Goal: Information Seeking & Learning: Learn about a topic

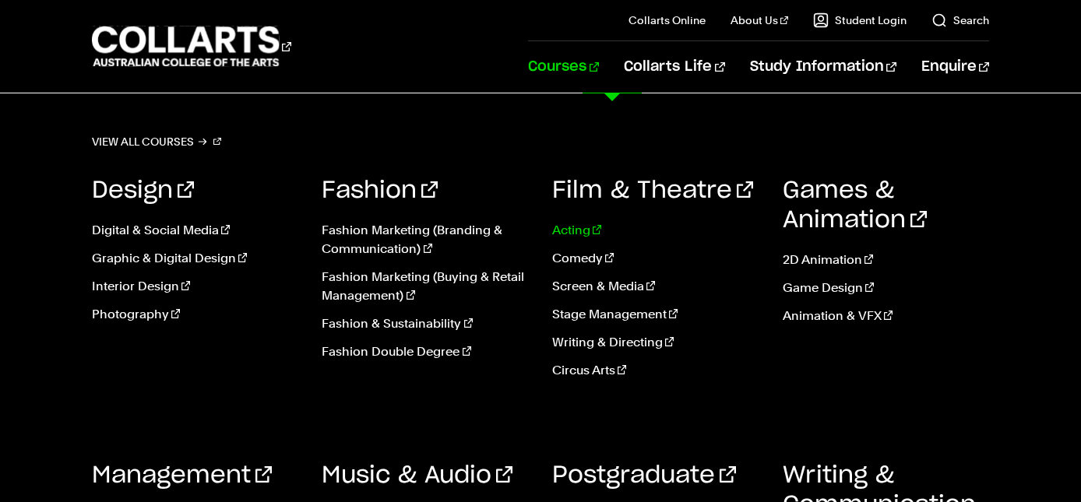
click at [575, 236] on link "Acting" at bounding box center [655, 230] width 207 height 19
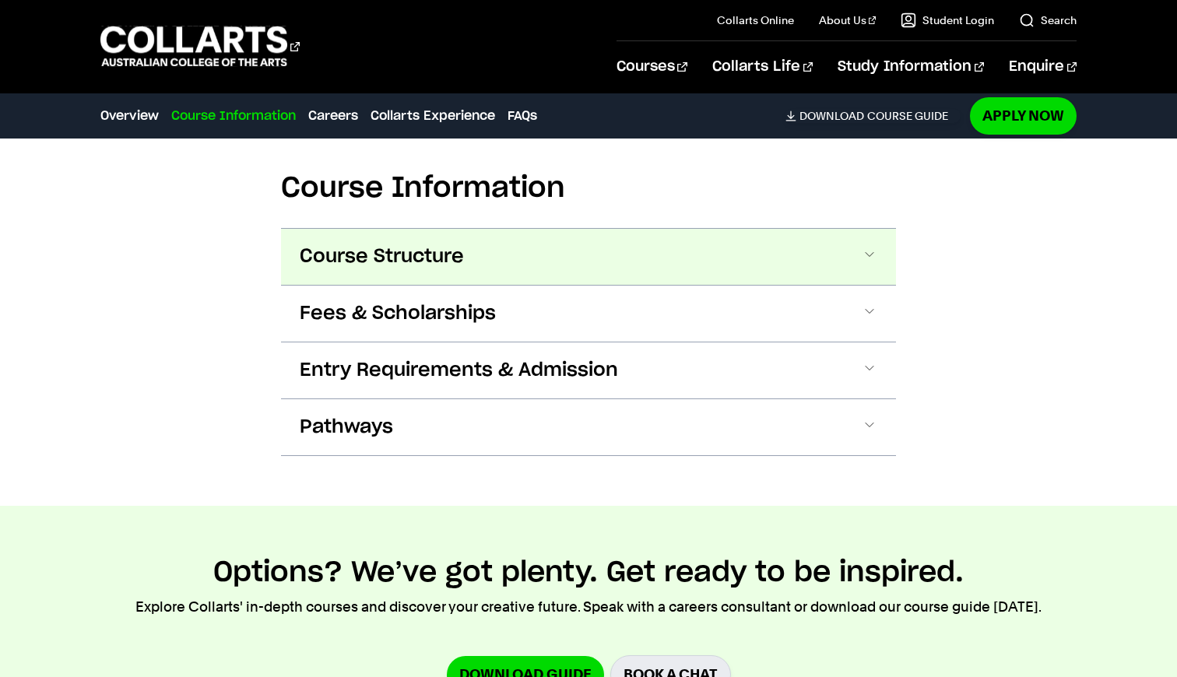
click at [403, 270] on button "Course Structure" at bounding box center [588, 257] width 615 height 56
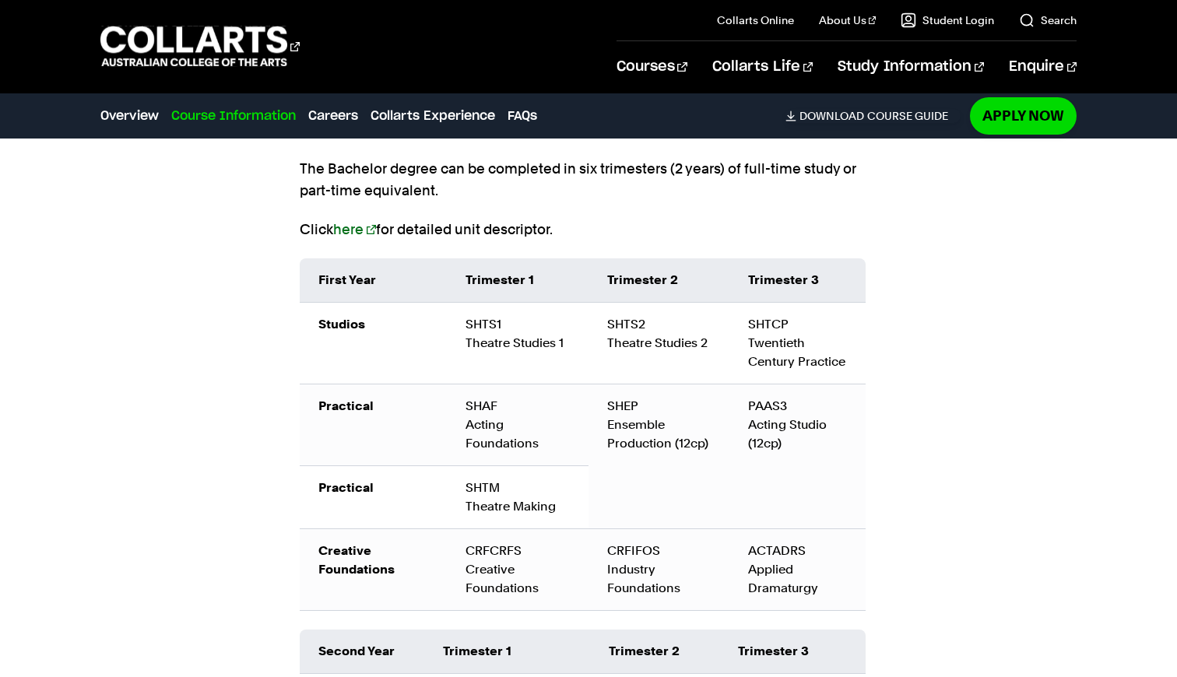
scroll to position [1676, 0]
drag, startPoint x: 748, startPoint y: 321, endPoint x: 836, endPoint y: 371, distance: 101.1
click at [836, 371] on td "SHTCP Twentieth Century Practice" at bounding box center [798, 343] width 136 height 82
drag, startPoint x: 744, startPoint y: 431, endPoint x: 786, endPoint y: 449, distance: 46.7
click at [786, 449] on td "PAAS3 Acting Studio (12cp)" at bounding box center [798, 456] width 136 height 145
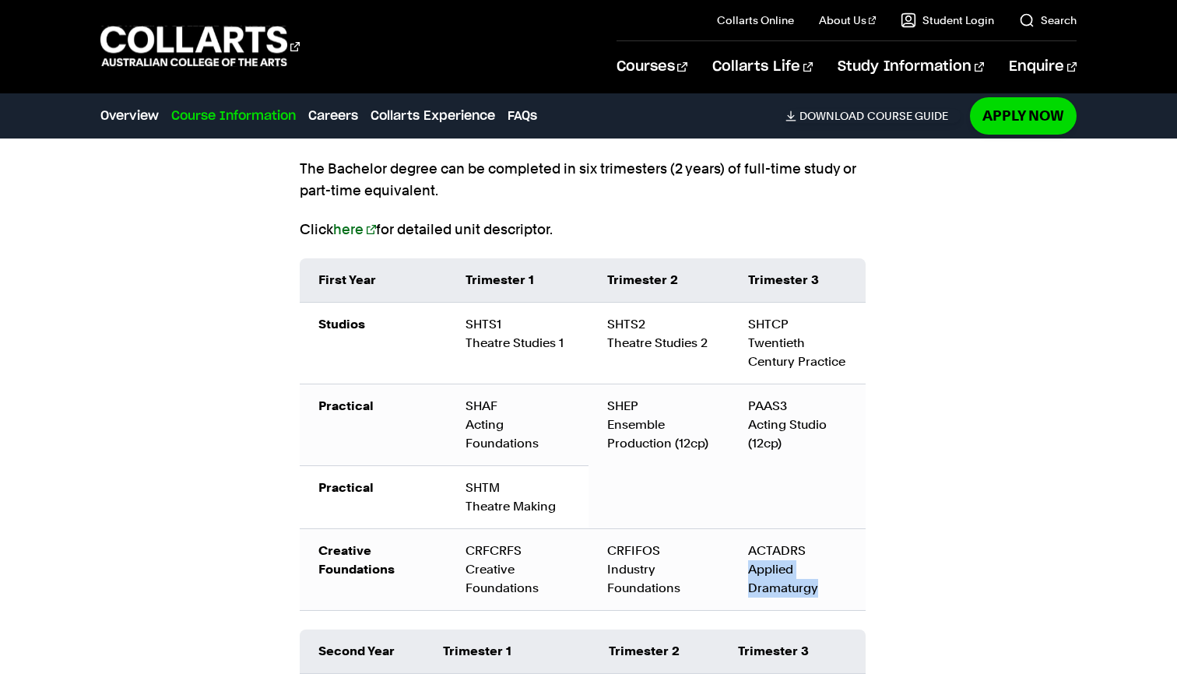
drag, startPoint x: 750, startPoint y: 574, endPoint x: 825, endPoint y: 594, distance: 78.2
click at [825, 501] on div "ACTADRS Applied Dramaturgy" at bounding box center [797, 570] width 99 height 56
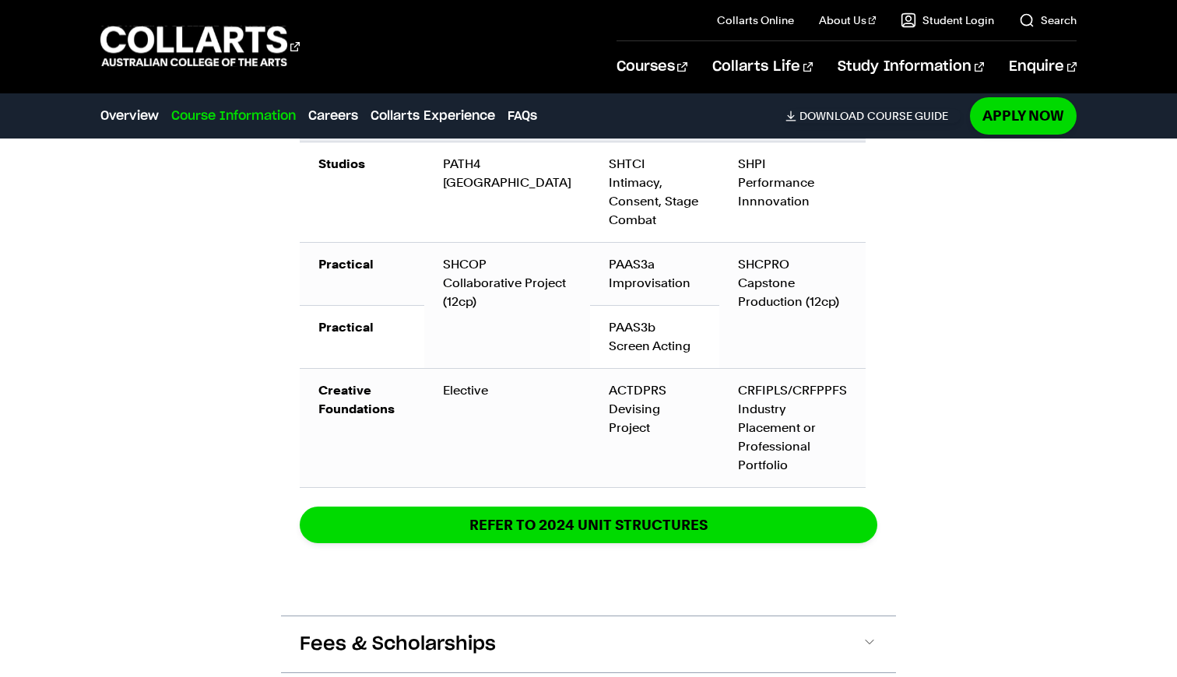
scroll to position [2207, 0]
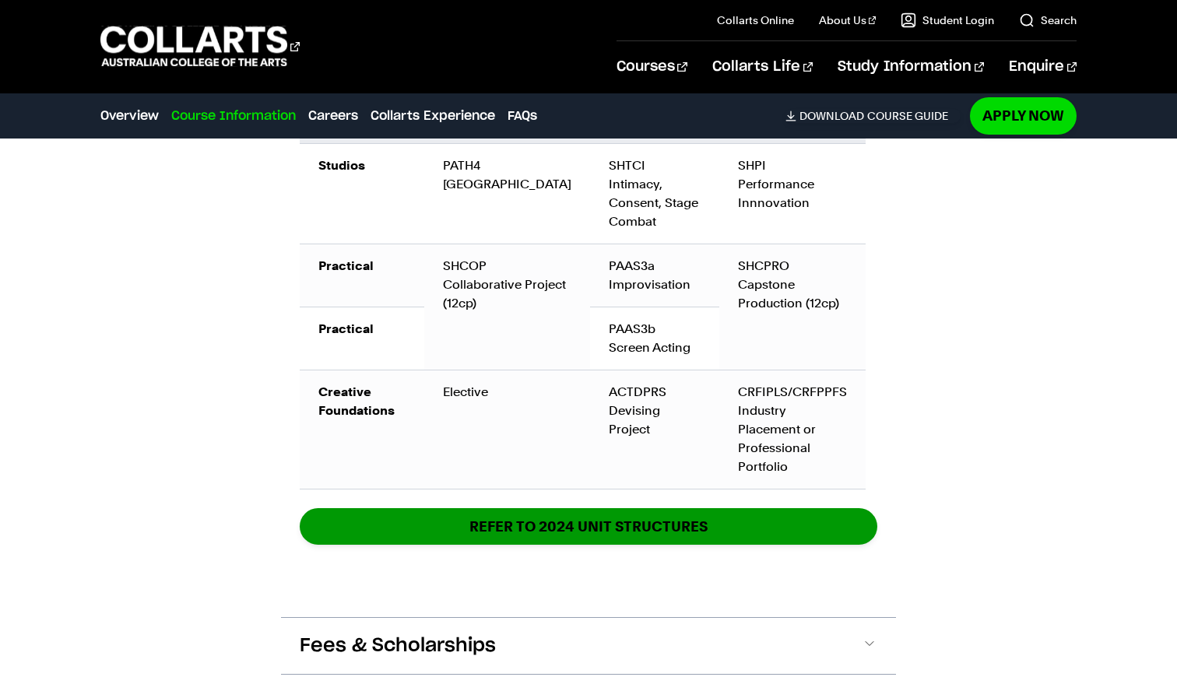
click at [773, 501] on link "REFER TO 2024 unit structures" at bounding box center [589, 526] width 578 height 37
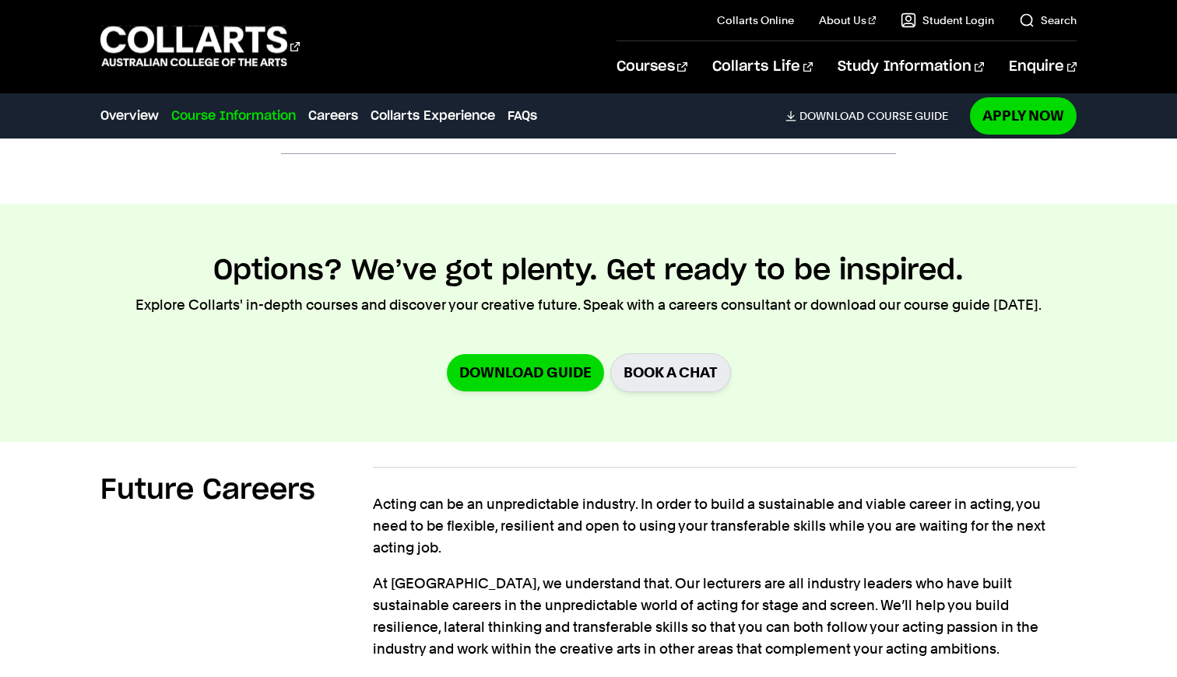
scroll to position [2563, 0]
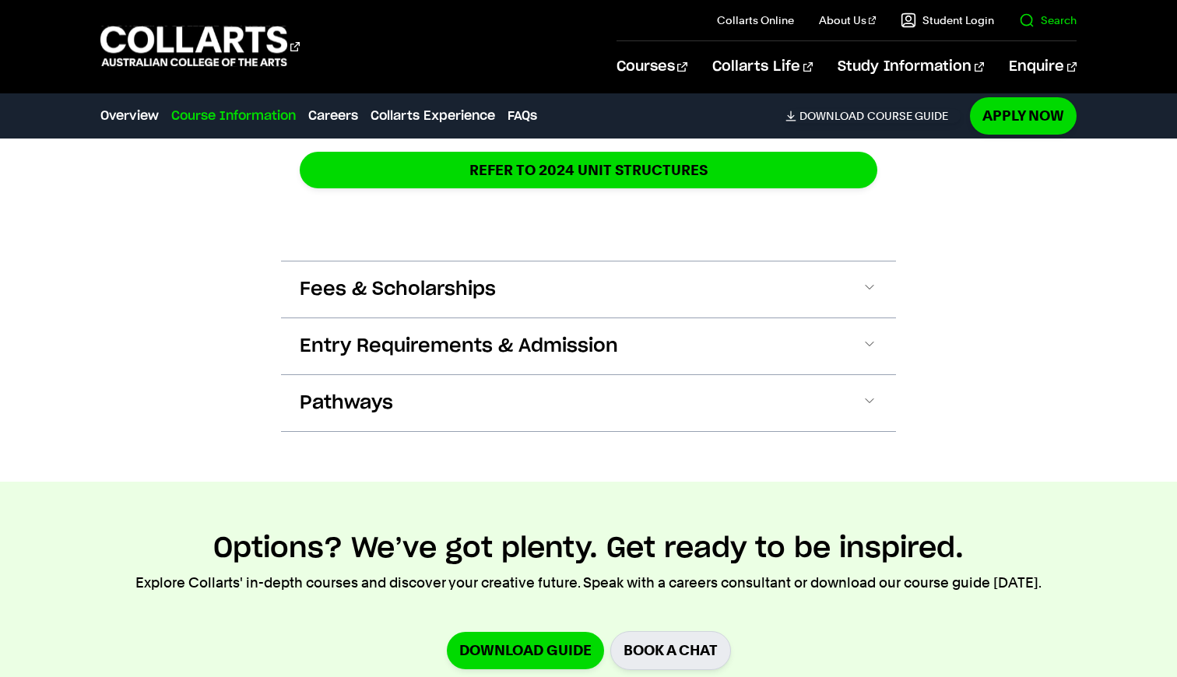
click at [1040, 18] on link "Search" at bounding box center [1048, 20] width 58 height 16
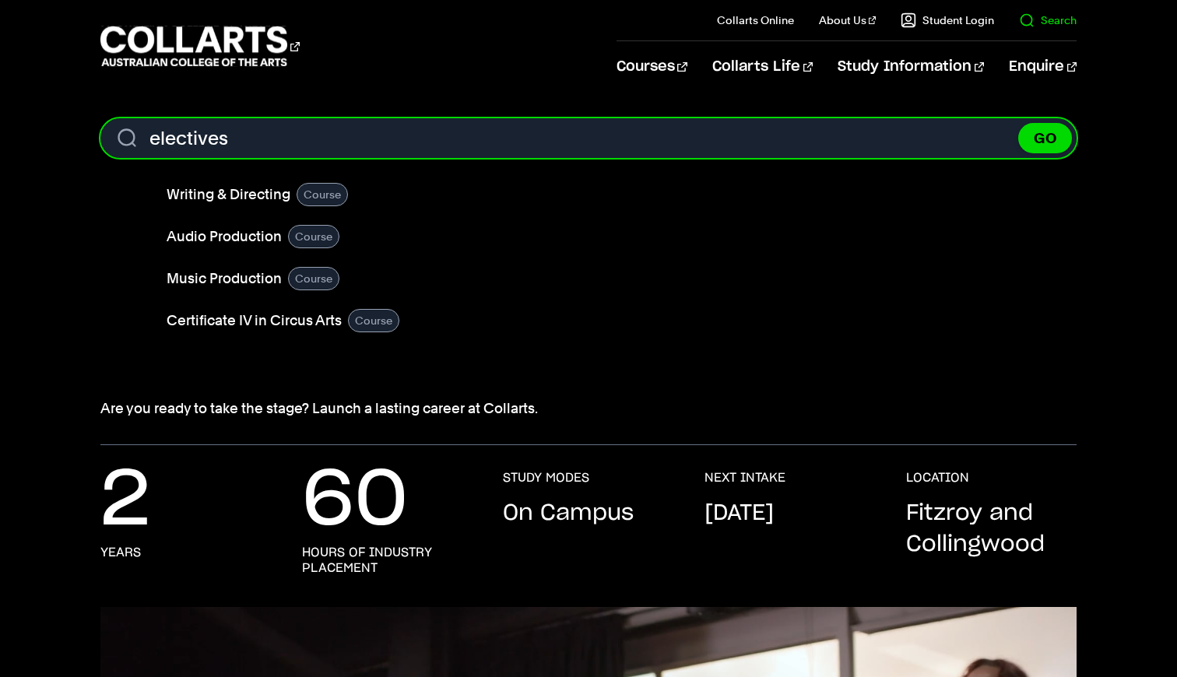
type input "electives"
click at [1045, 138] on button "GO" at bounding box center [1046, 138] width 54 height 30
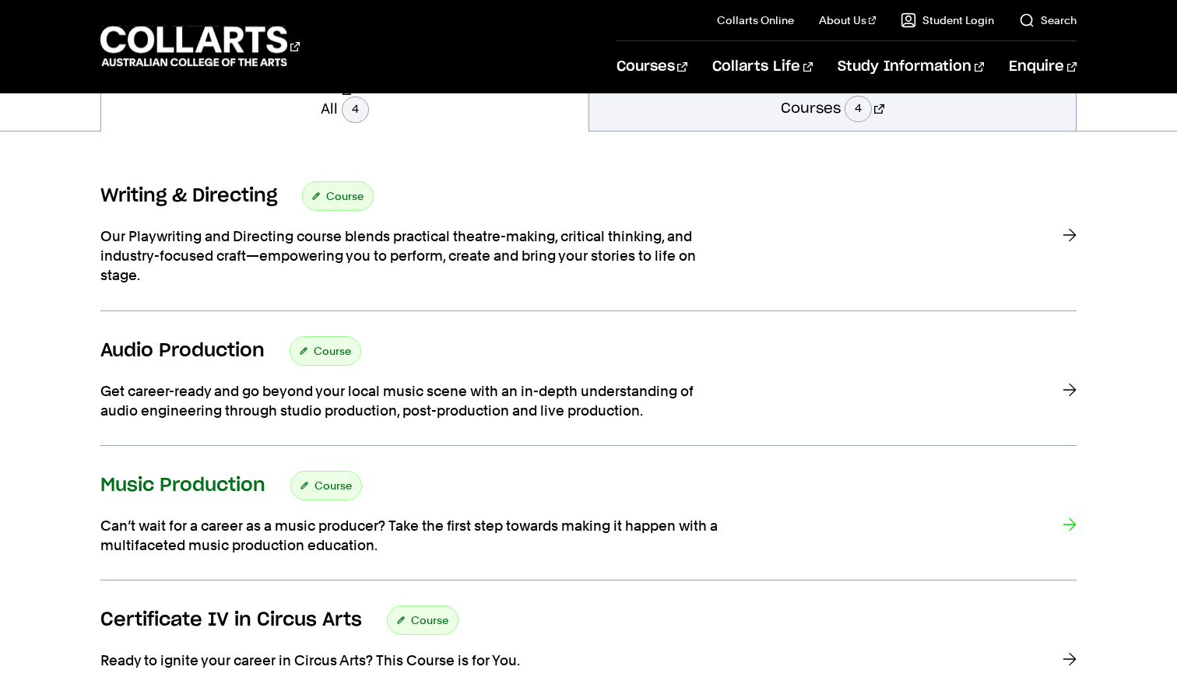
scroll to position [224, 0]
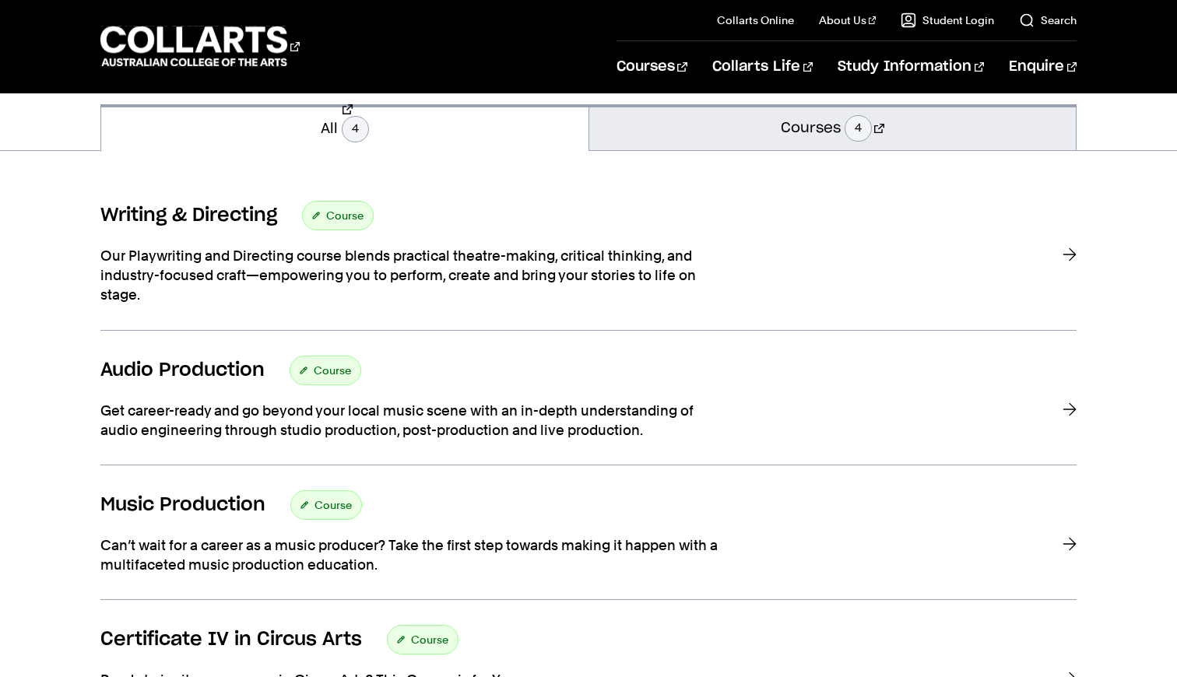
click at [853, 139] on link "Courses 4" at bounding box center [832, 127] width 487 height 46
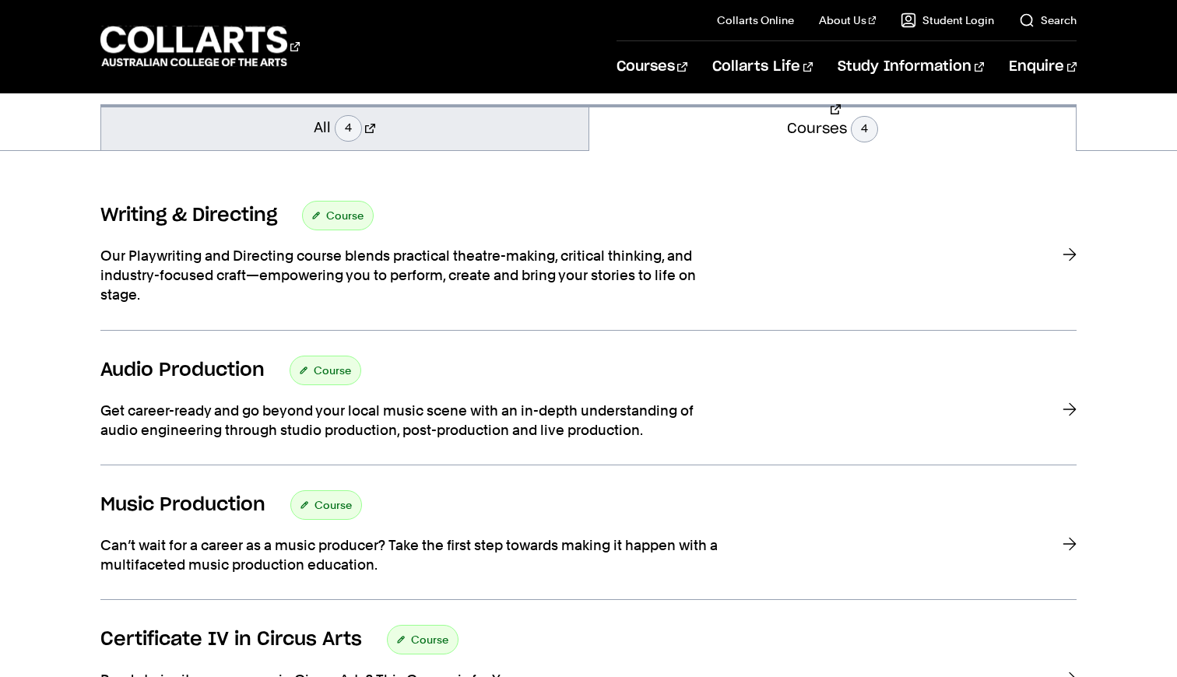
click at [555, 121] on link "All 4" at bounding box center [344, 127] width 487 height 46
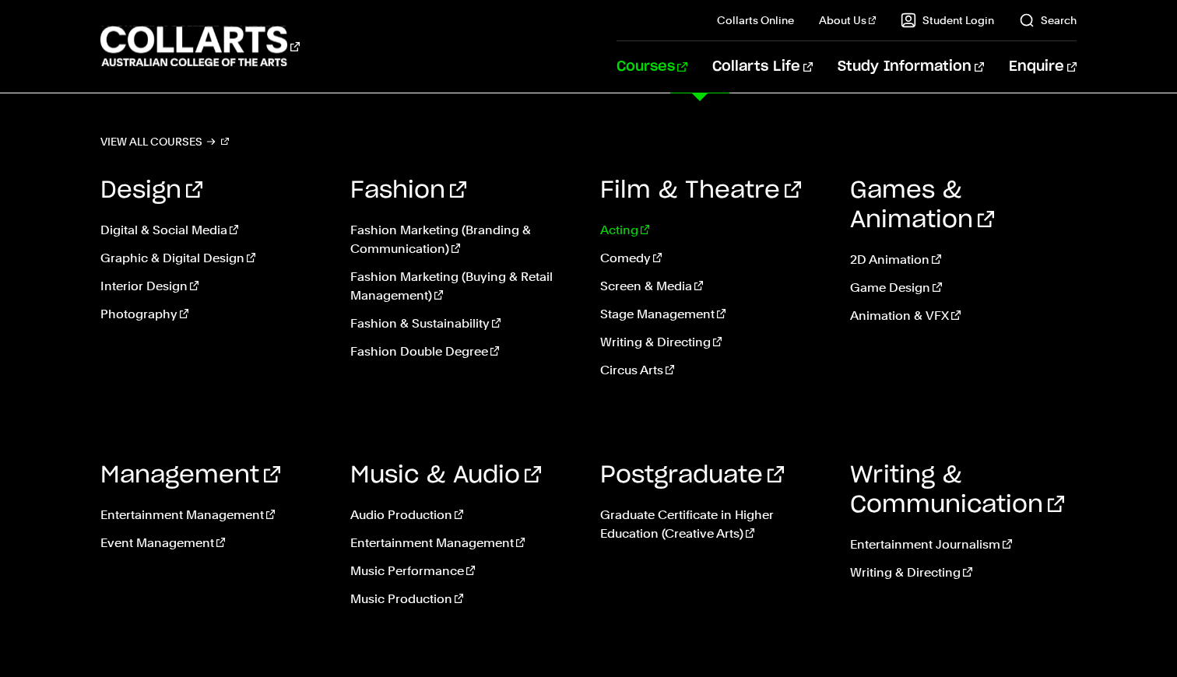
click at [622, 237] on link "Acting" at bounding box center [713, 230] width 227 height 19
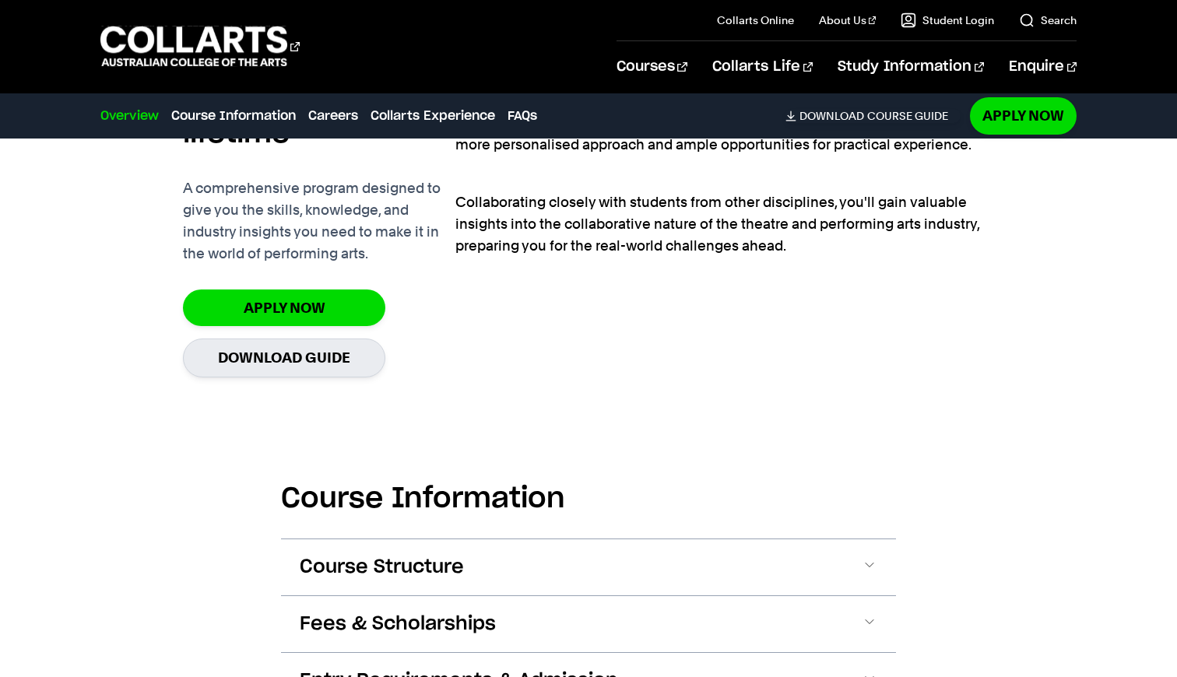
scroll to position [1033, 0]
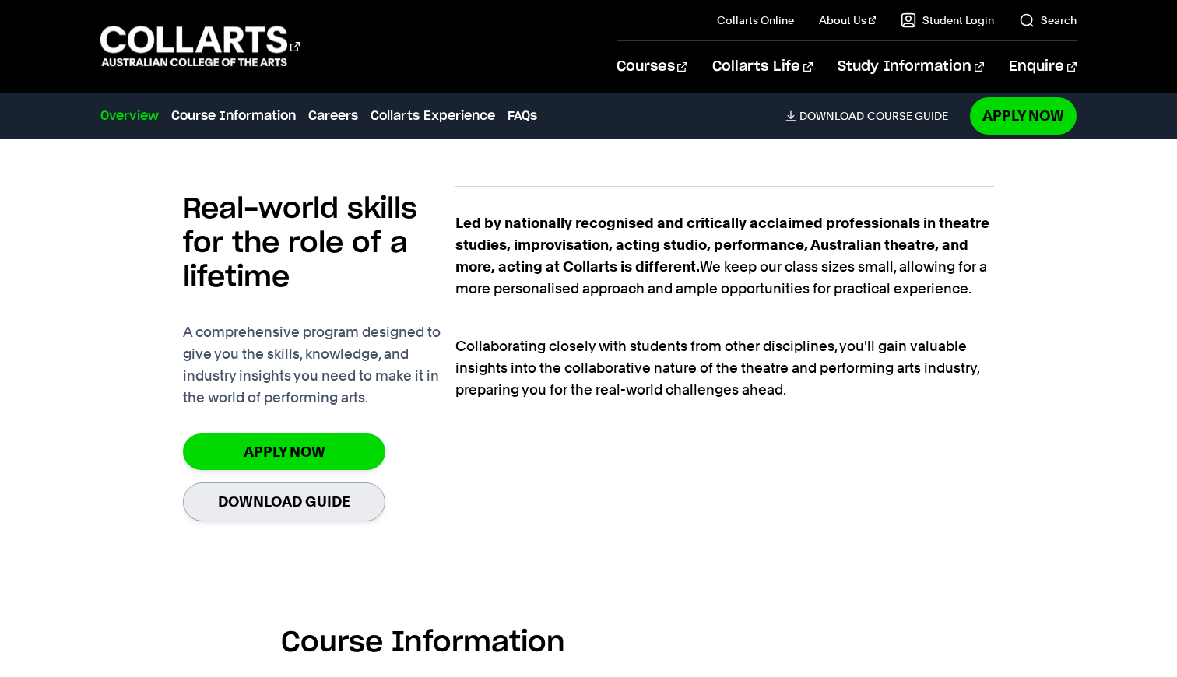
click at [288, 501] on link "Download Guide" at bounding box center [284, 502] width 202 height 38
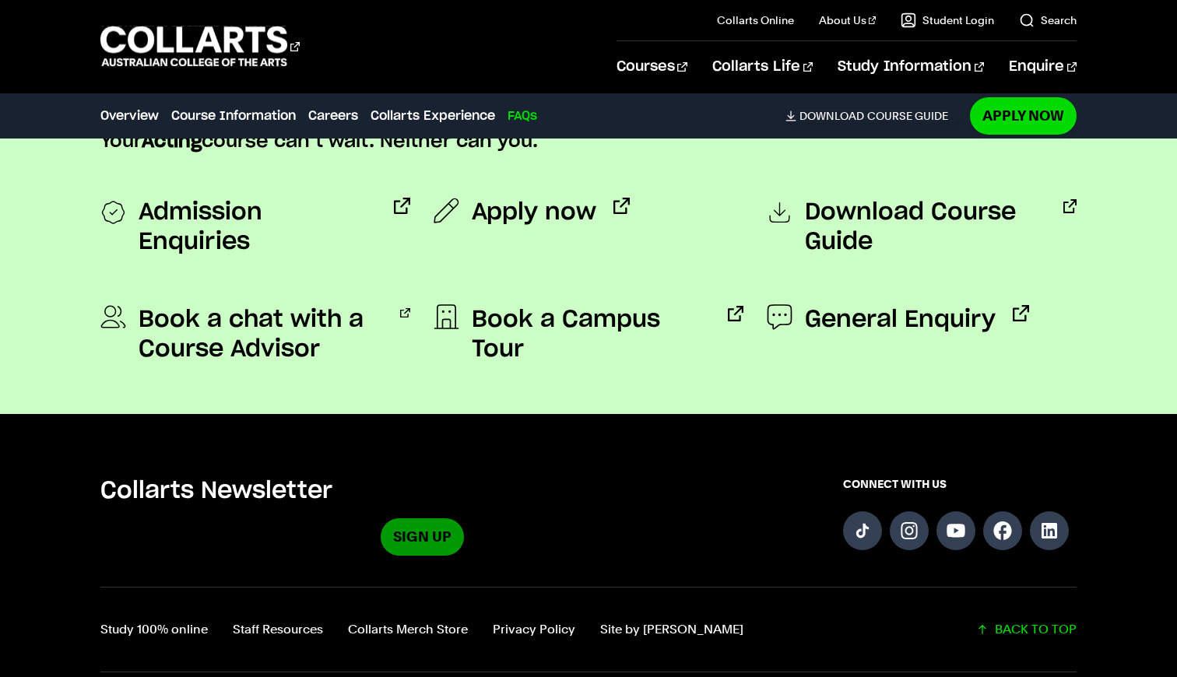
scroll to position [4698, 0]
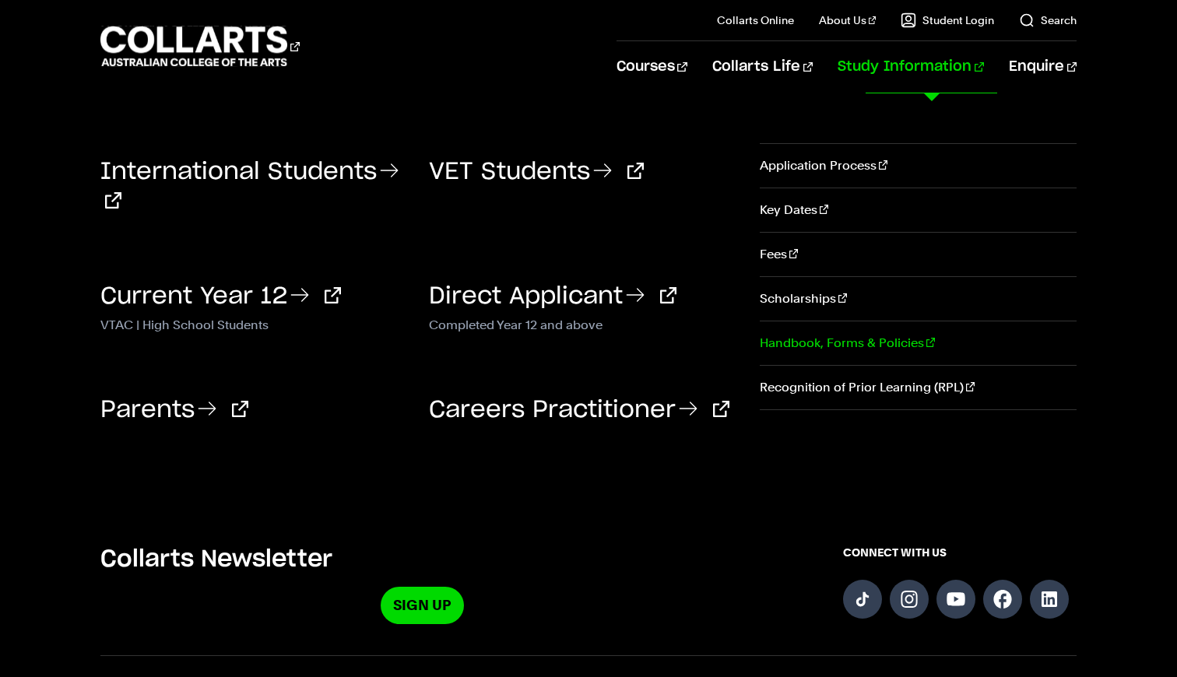
click at [798, 361] on link "Handbook, Forms & Policies" at bounding box center [919, 344] width 318 height 44
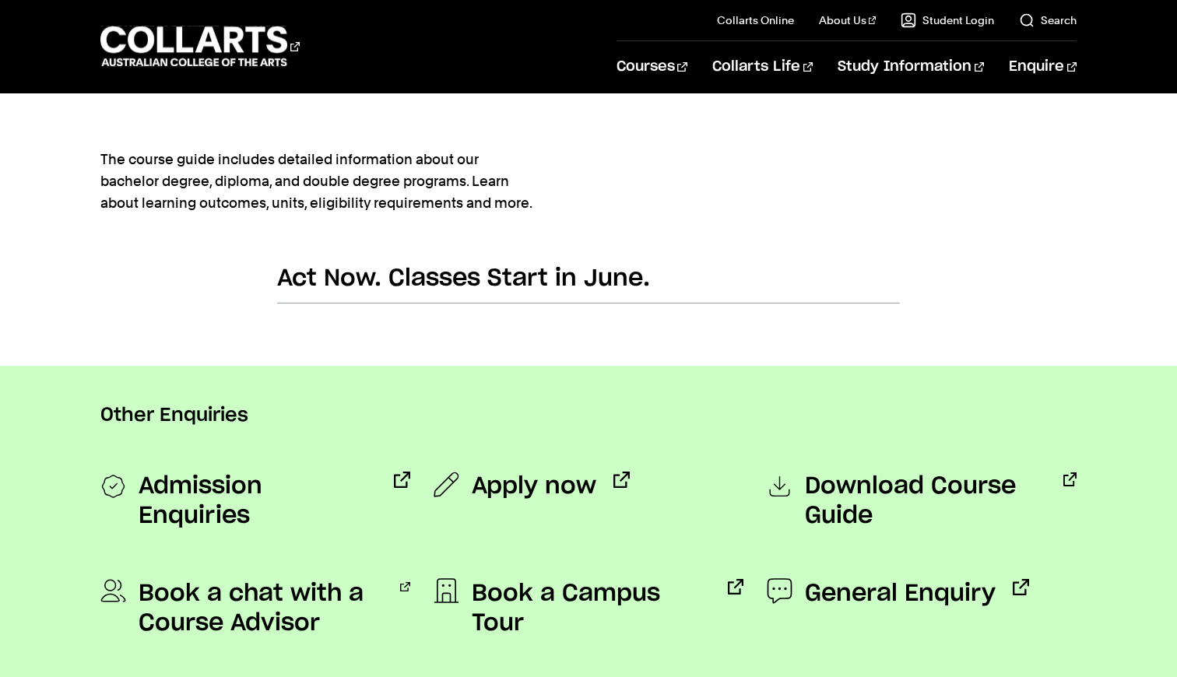
scroll to position [950, 0]
click at [835, 486] on span "Download Course Guide" at bounding box center [925, 501] width 241 height 59
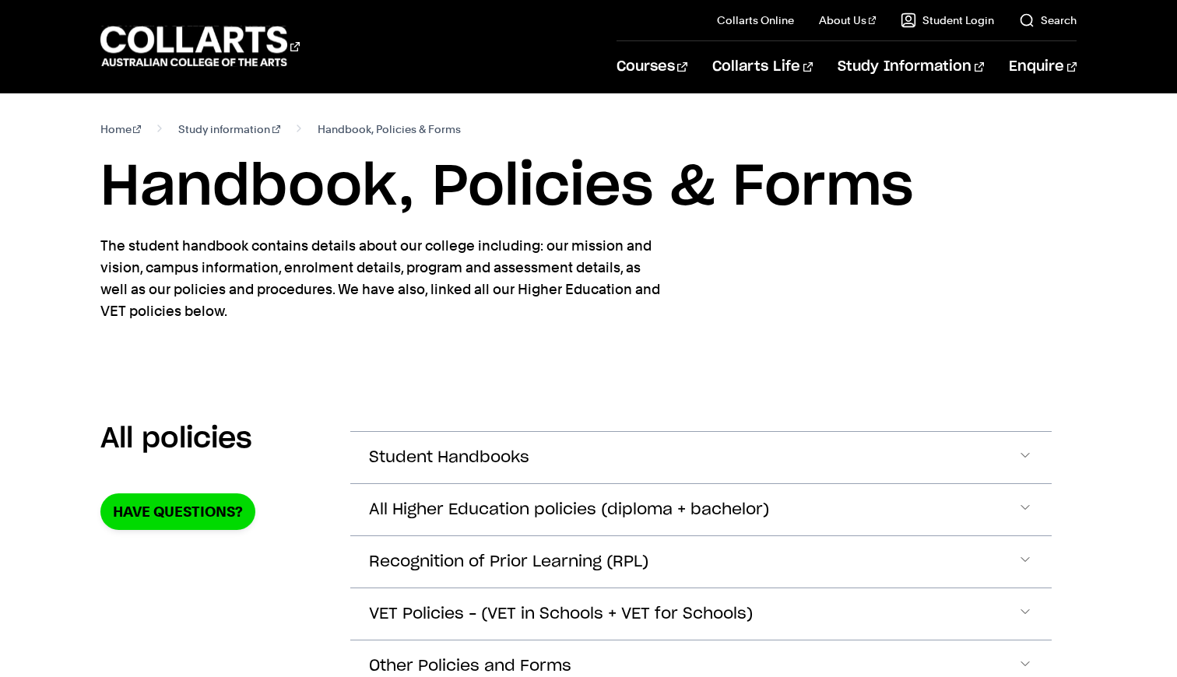
scroll to position [245, 0]
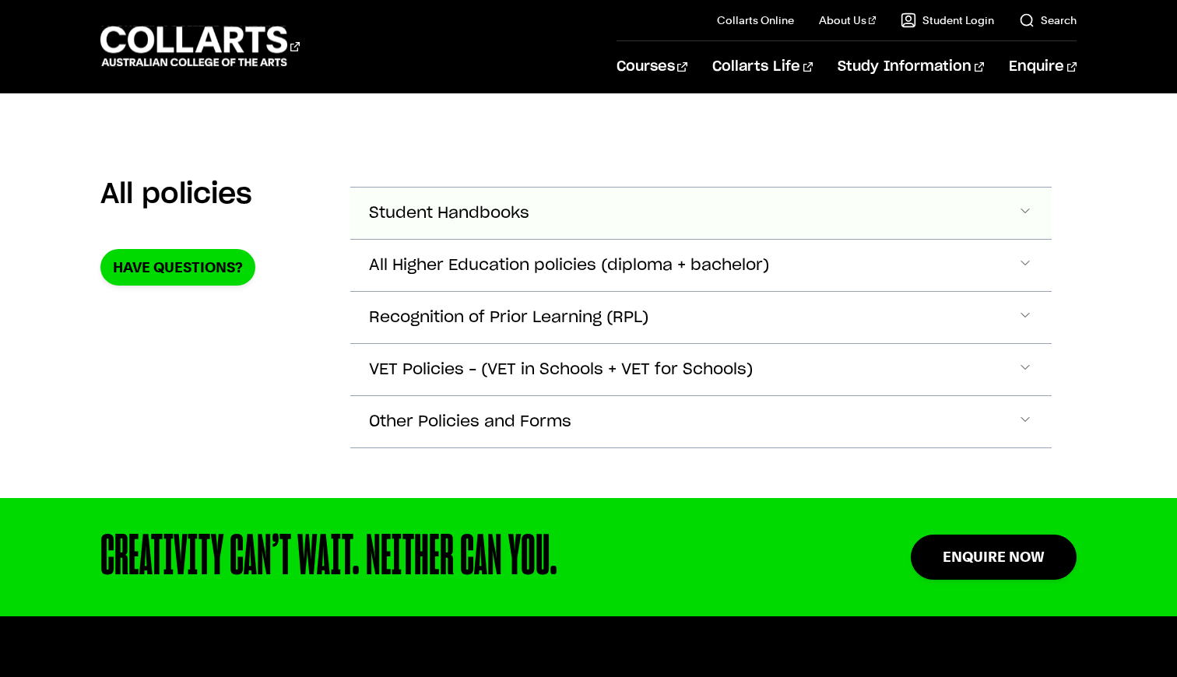
click at [738, 214] on button "Student Handbooks" at bounding box center [701, 213] width 702 height 51
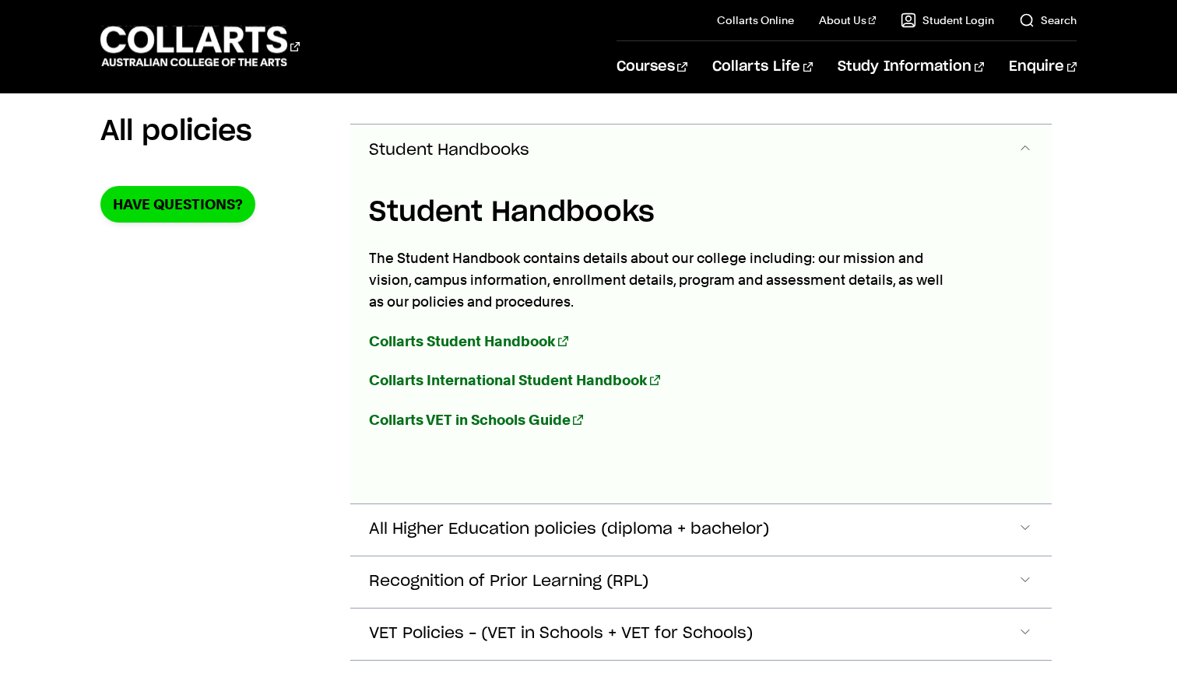
scroll to position [311, 0]
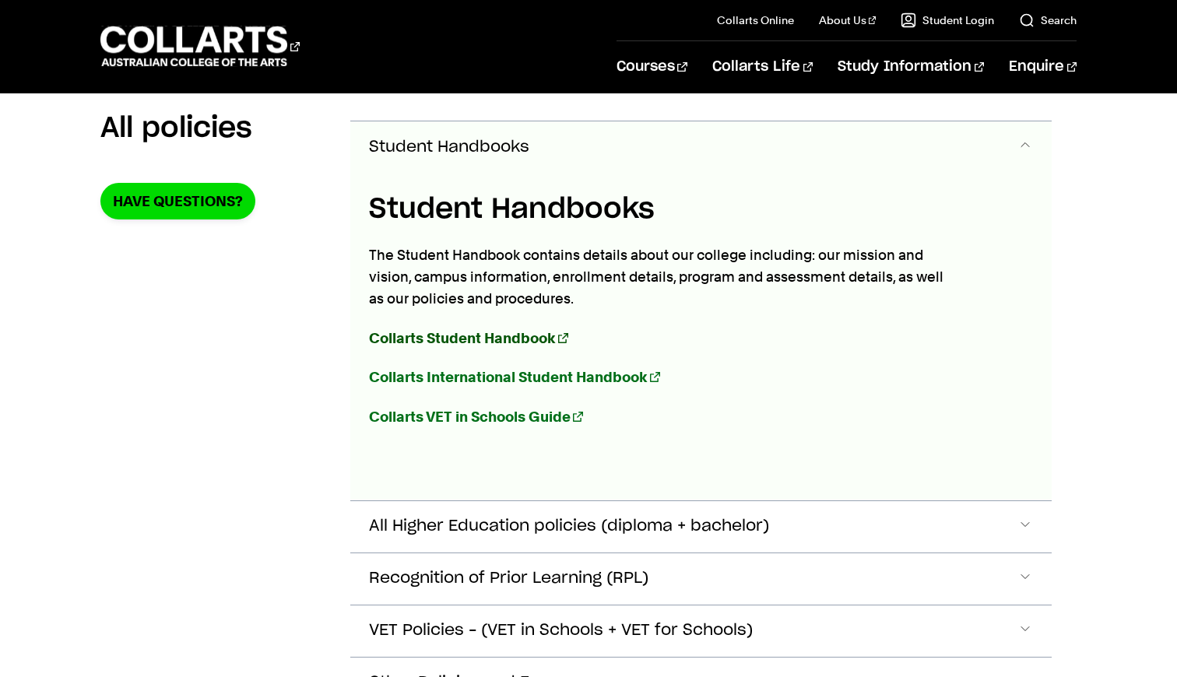
click at [470, 342] on strong "Collarts Student Handbook" at bounding box center [462, 338] width 187 height 16
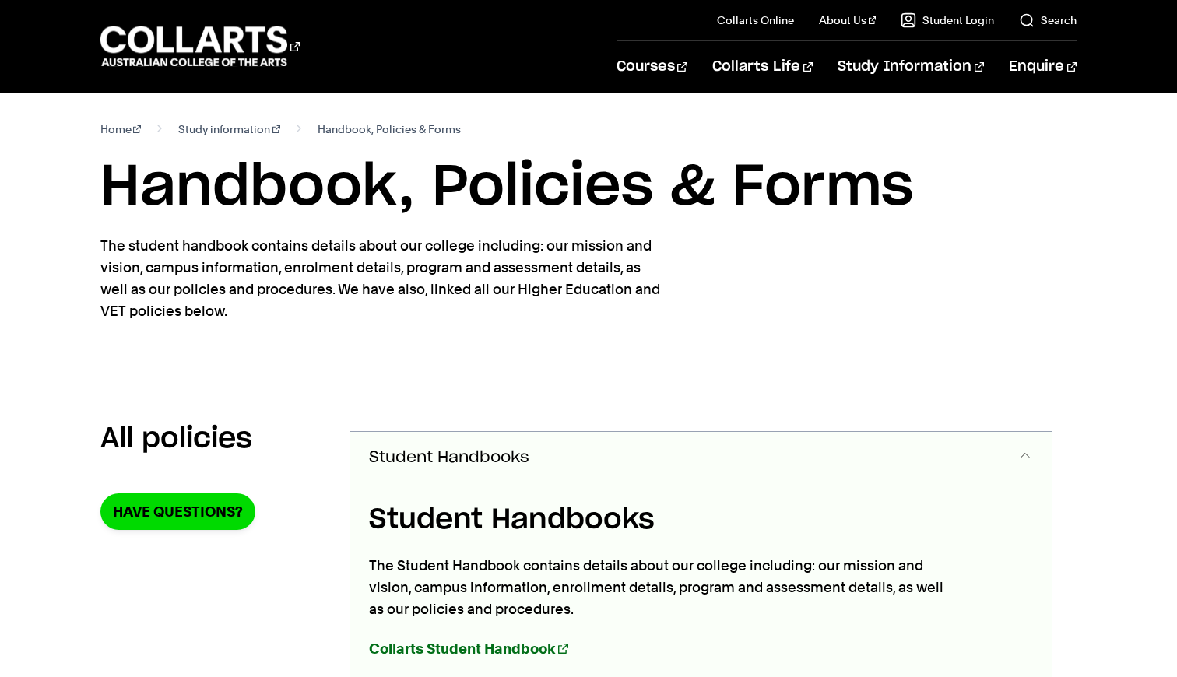
scroll to position [0, 0]
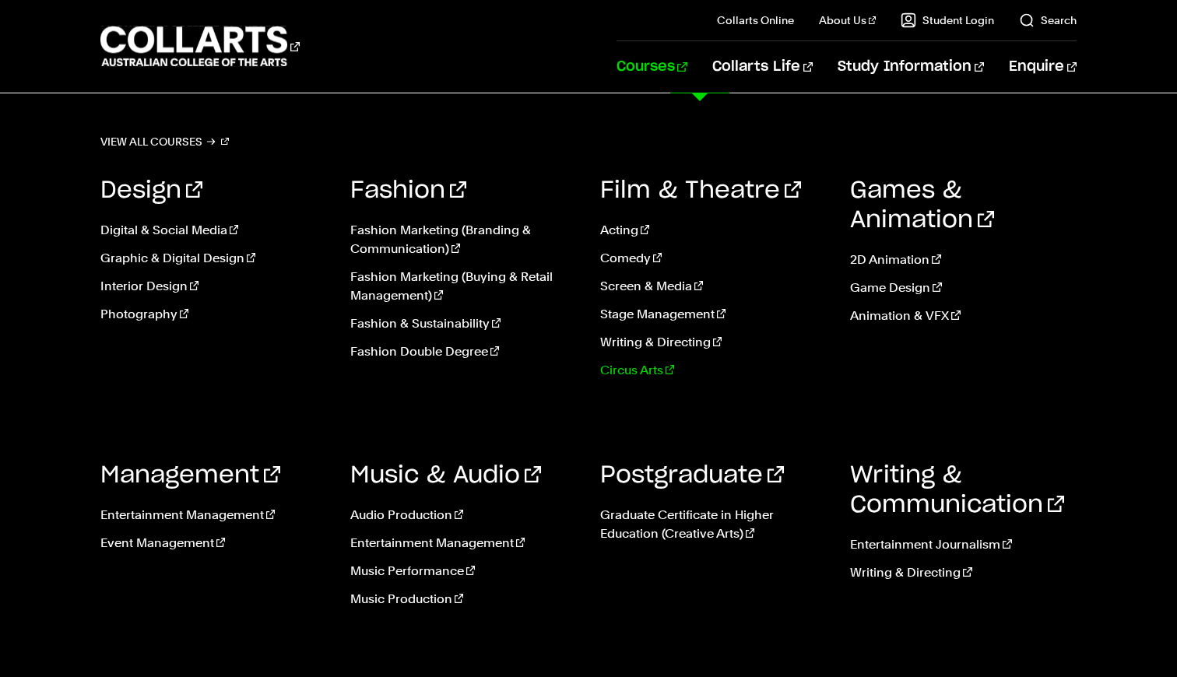
click at [613, 371] on link "Circus Arts" at bounding box center [713, 370] width 227 height 19
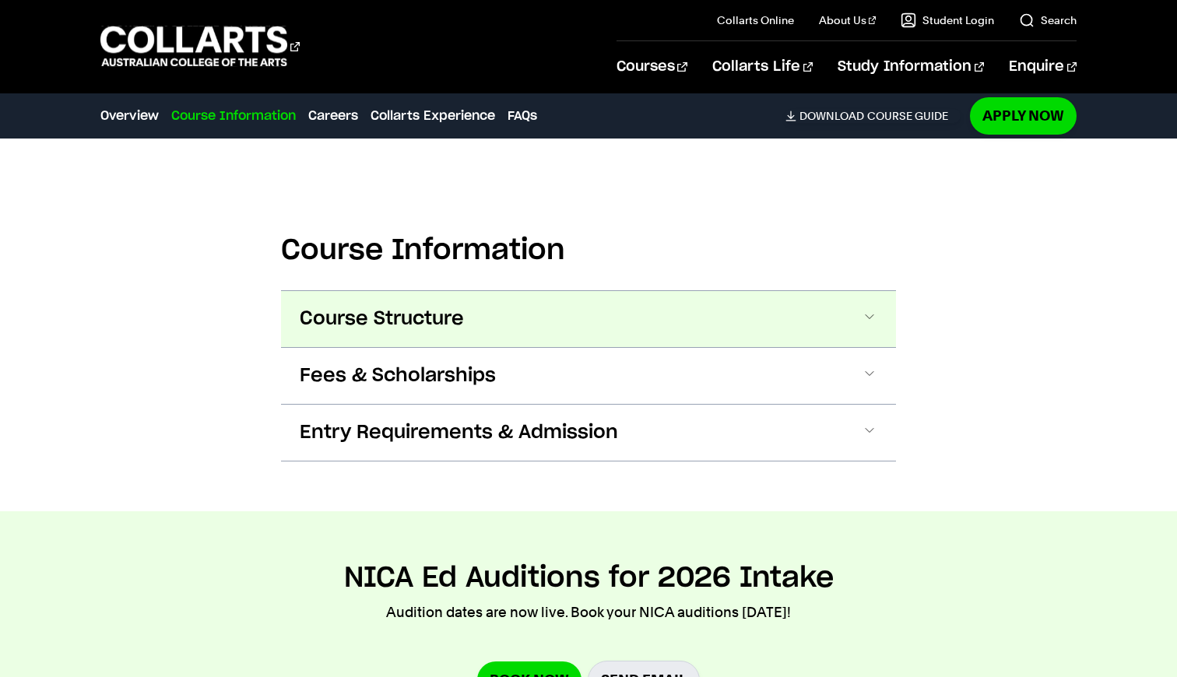
click at [638, 291] on button "Course Structure" at bounding box center [588, 319] width 615 height 56
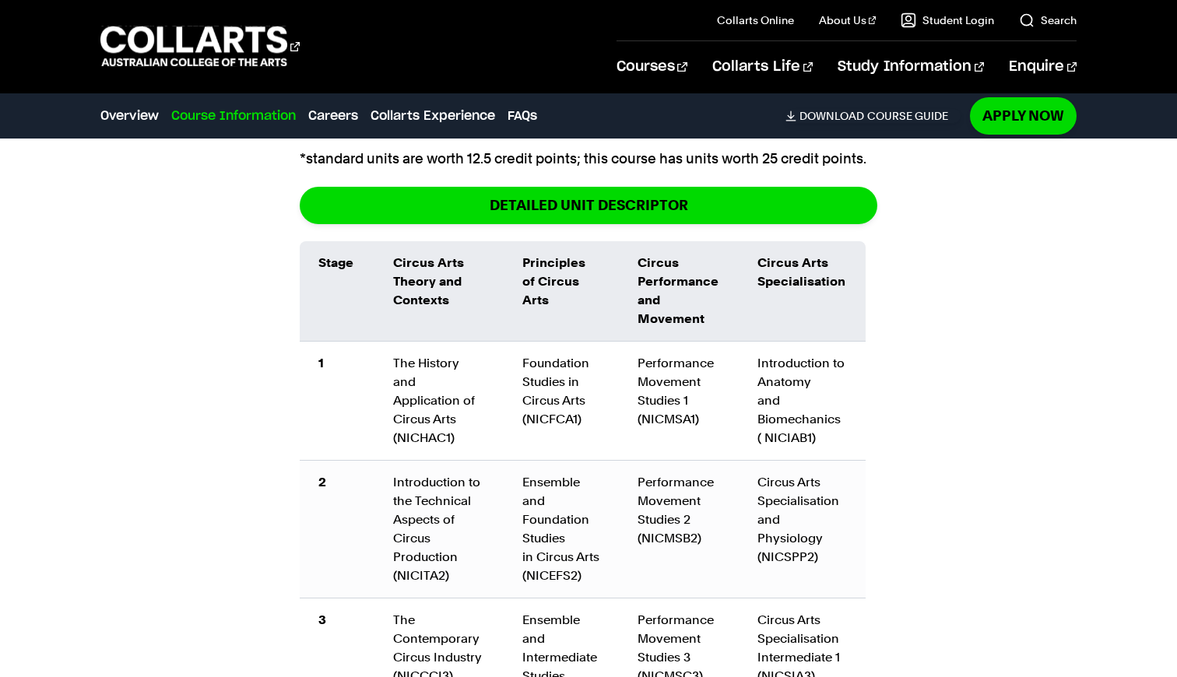
scroll to position [1655, 0]
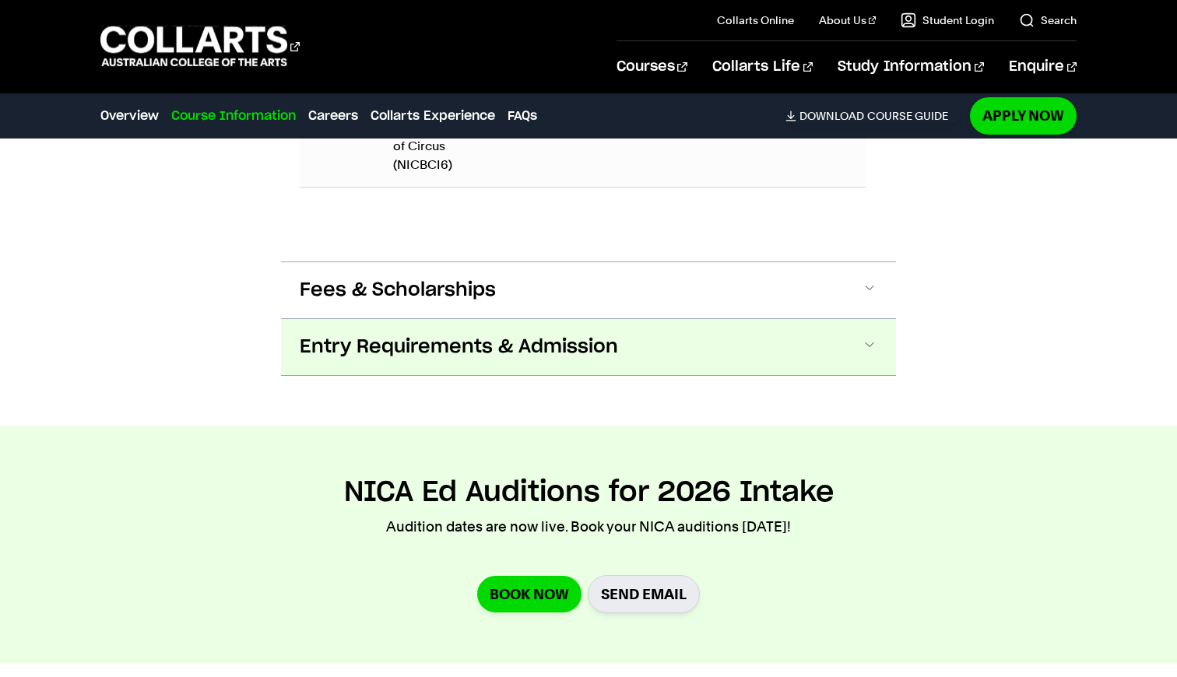
click at [585, 343] on span "Entry Requirements & Admission" at bounding box center [459, 347] width 318 height 25
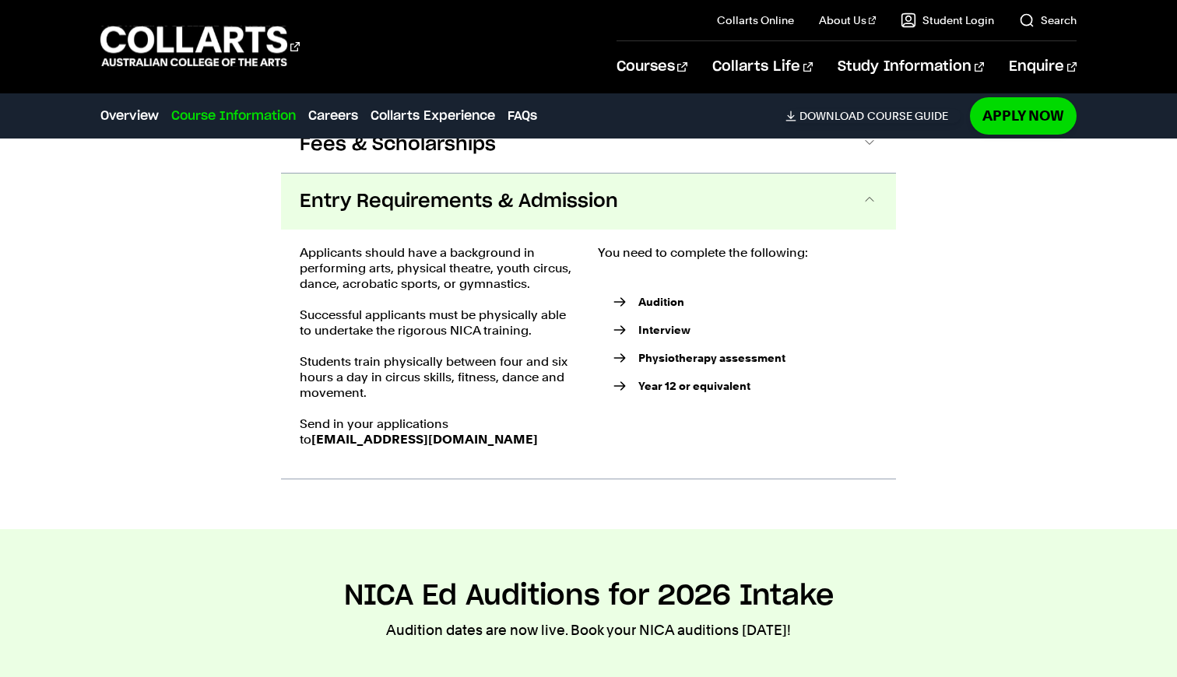
scroll to position [2711, 0]
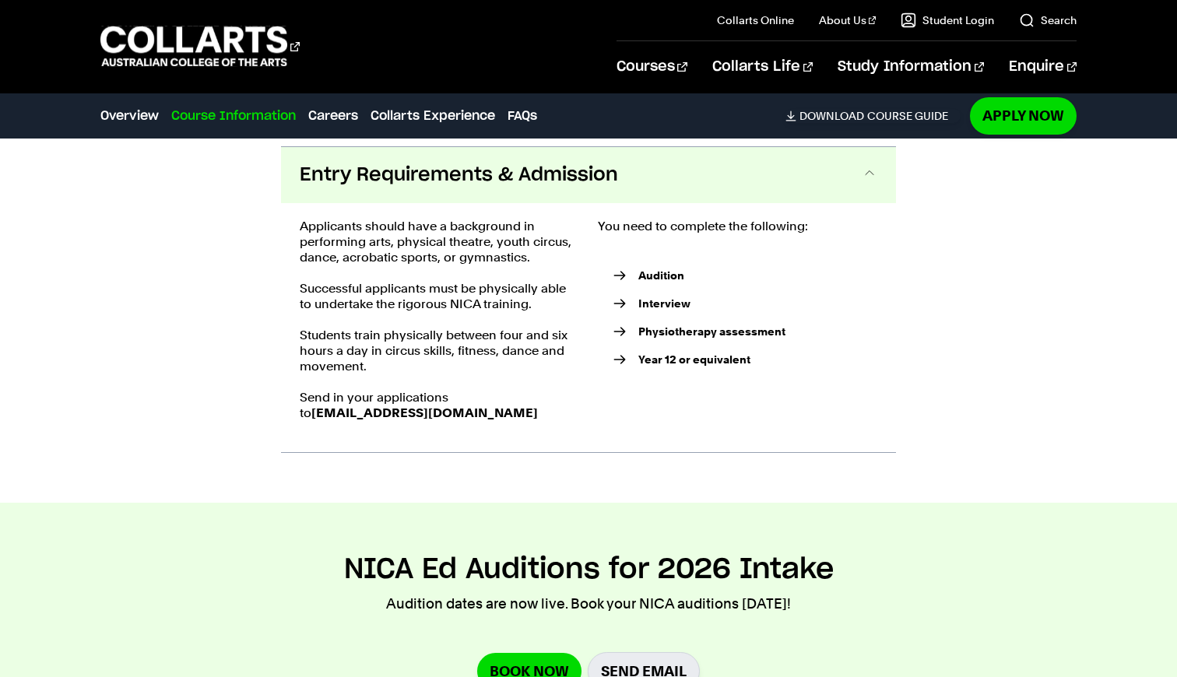
drag, startPoint x: 363, startPoint y: 323, endPoint x: 420, endPoint y: 354, distance: 64.4
click at [420, 354] on p "Students train physically between four and six hours a day in circus skills, fi…" at bounding box center [440, 351] width 280 height 47
click at [437, 368] on div "Applicants should have a background in performing arts, physical theatre, youth…" at bounding box center [440, 328] width 280 height 218
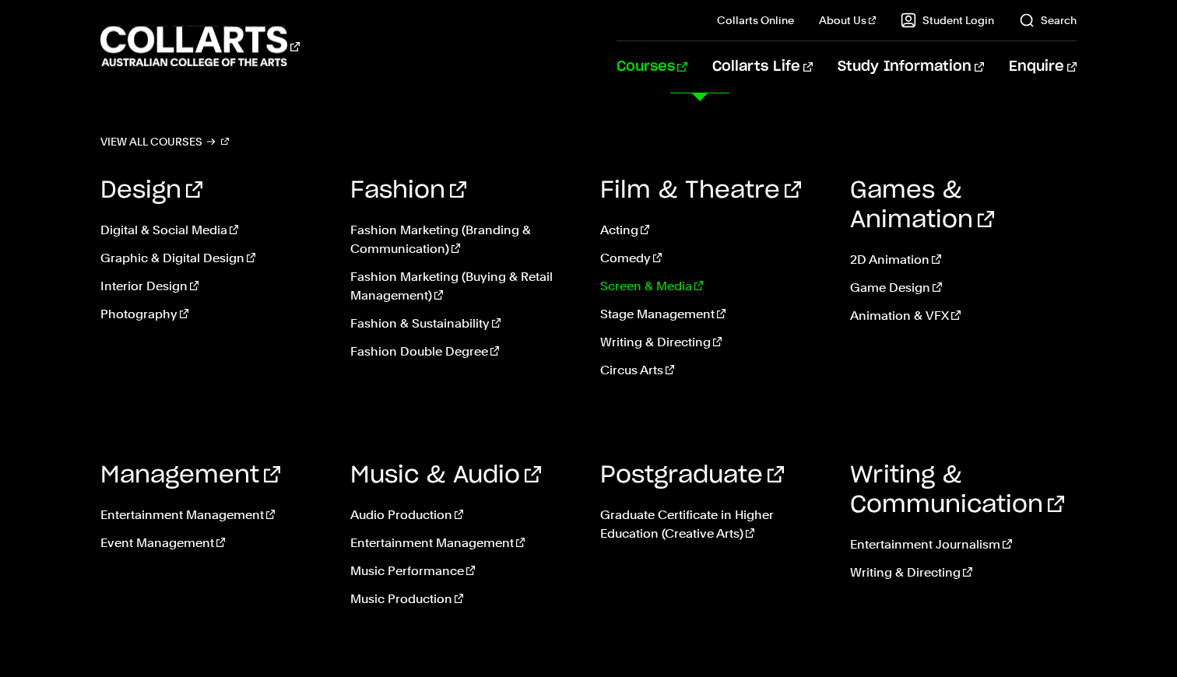
click at [642, 283] on link "Screen & Media" at bounding box center [713, 286] width 227 height 19
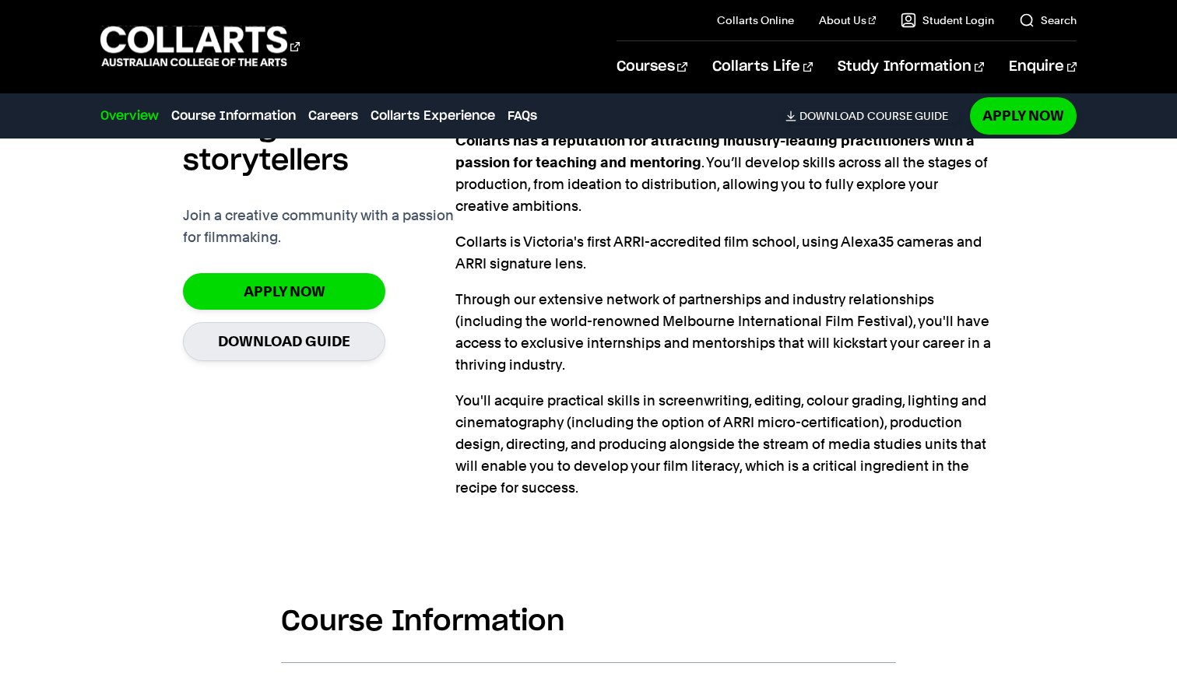
scroll to position [984, 0]
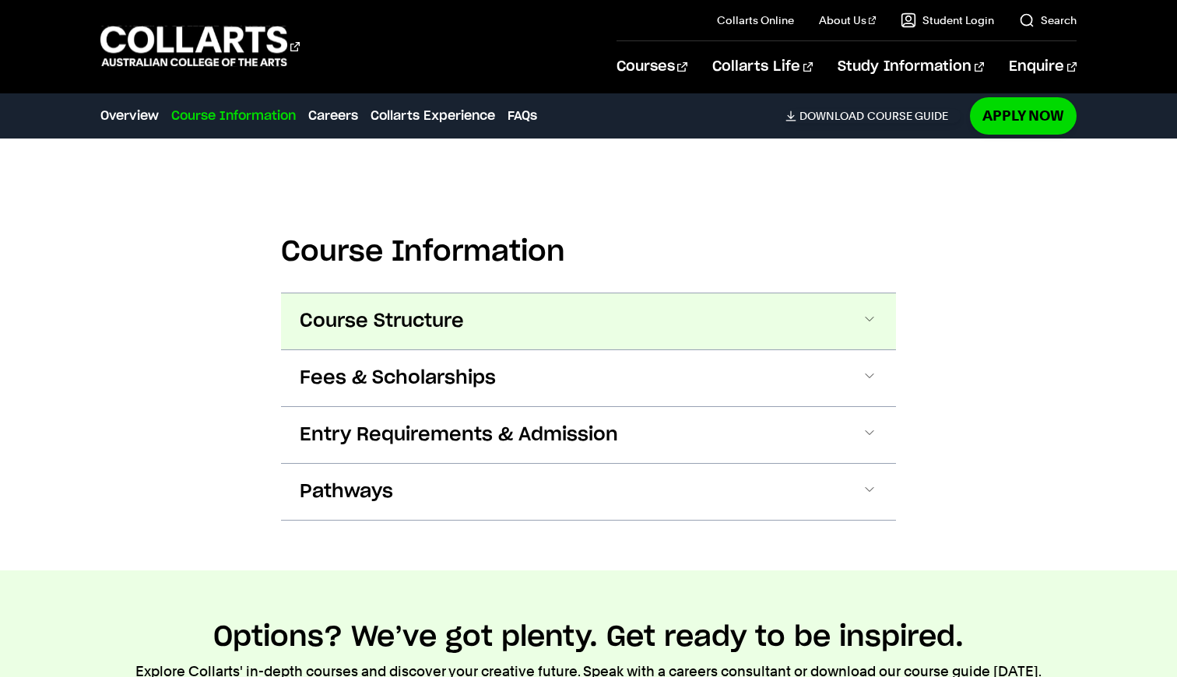
click at [533, 322] on button "Course Structure" at bounding box center [588, 322] width 615 height 56
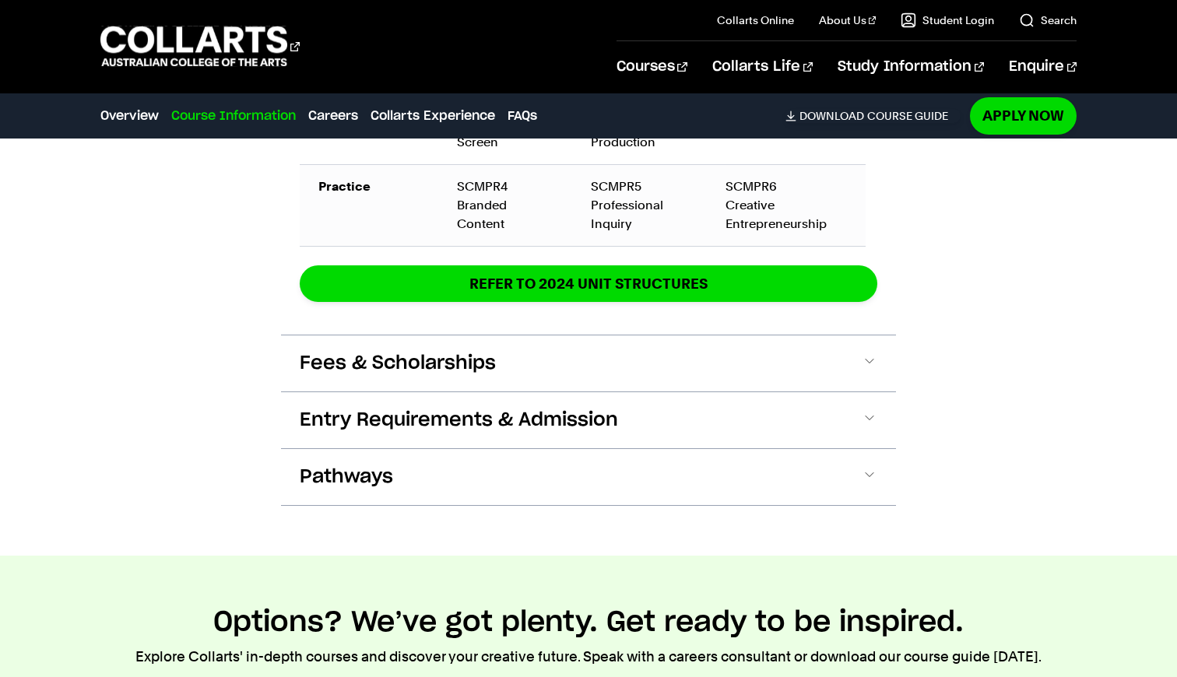
scroll to position [2565, 0]
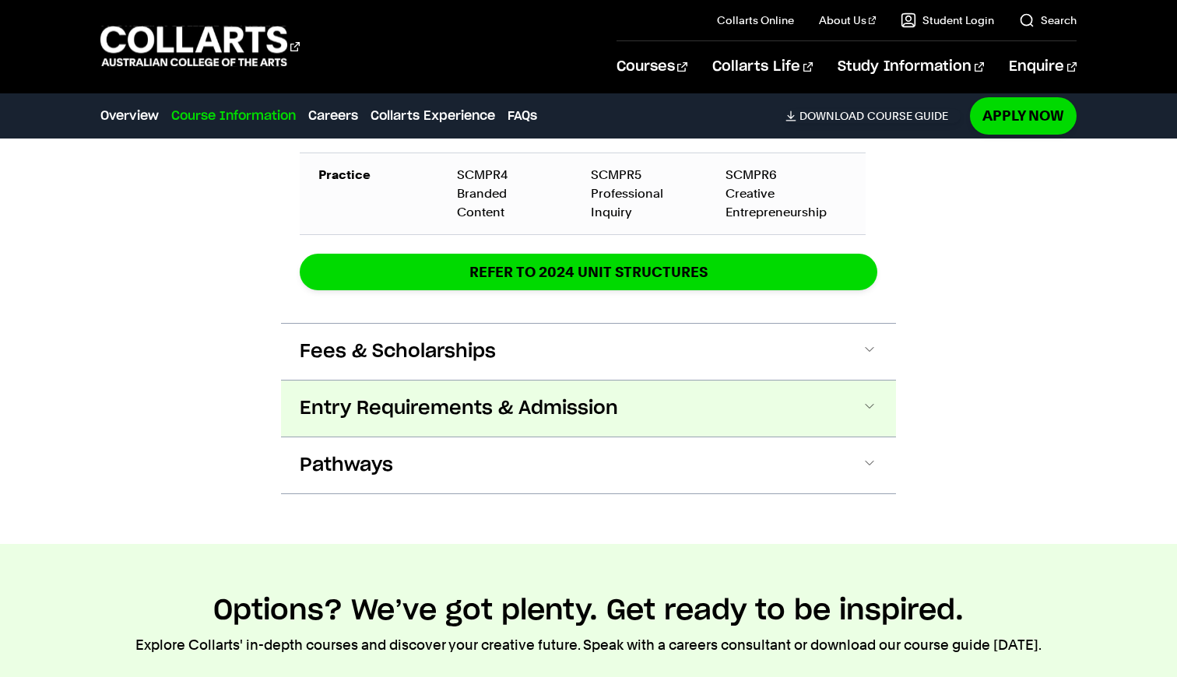
click at [546, 420] on span "Entry Requirements & Admission" at bounding box center [459, 408] width 318 height 25
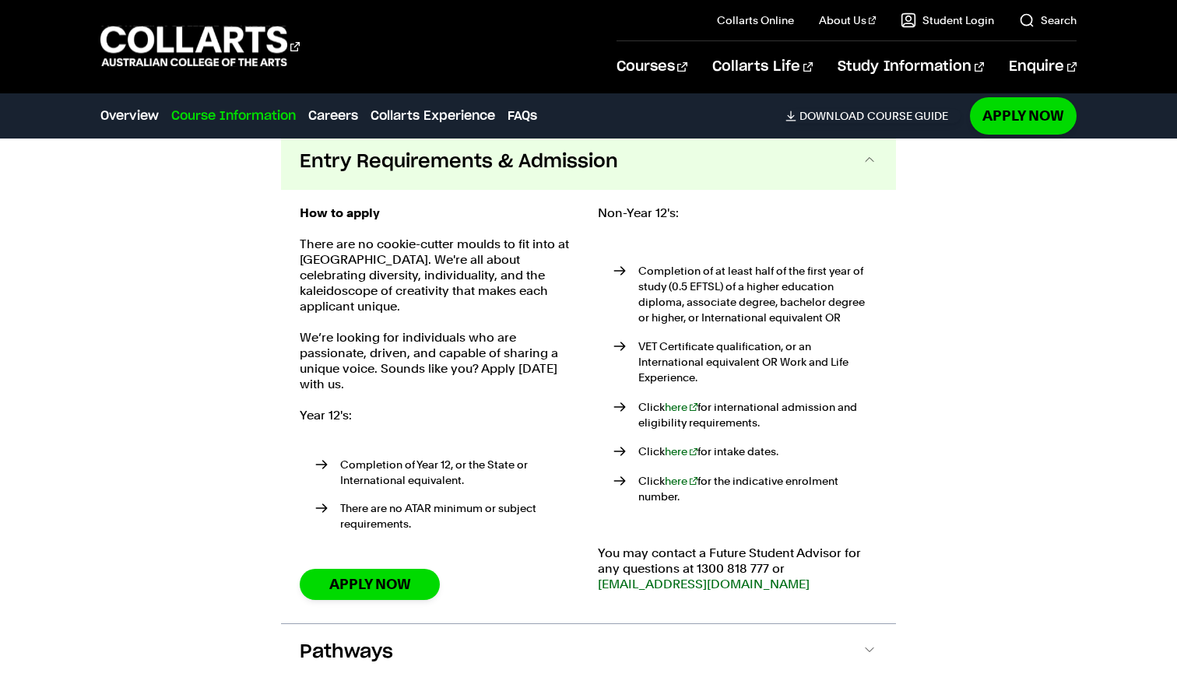
scroll to position [2813, 0]
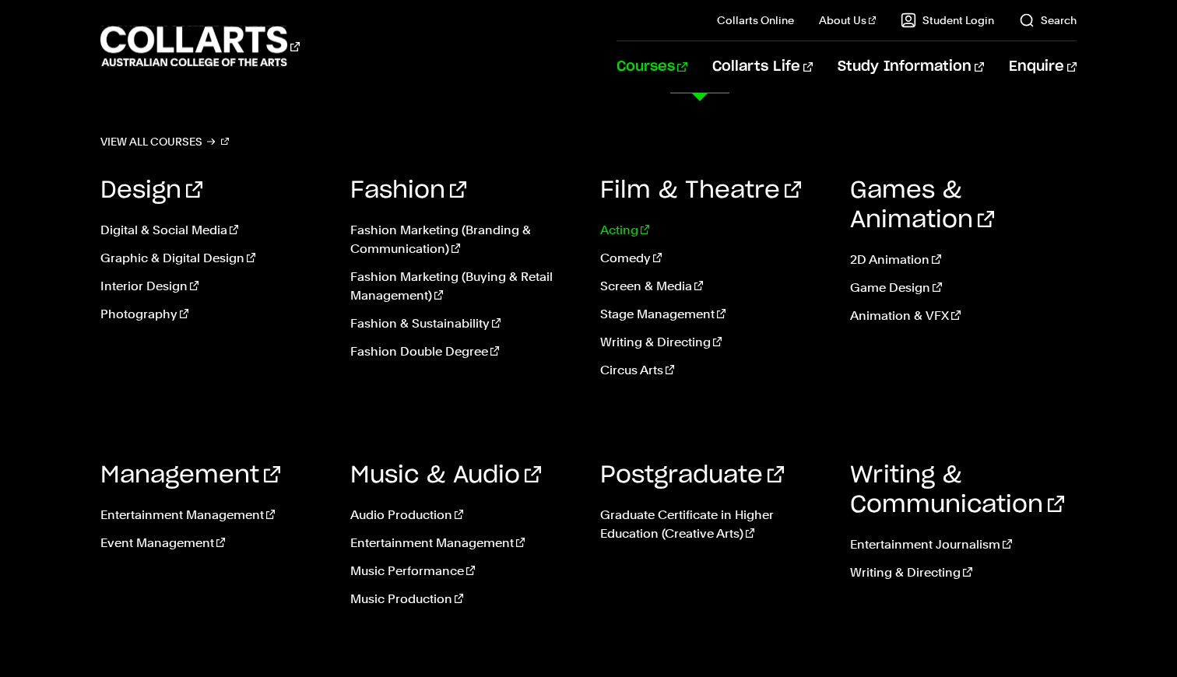
click at [613, 223] on link "Acting" at bounding box center [713, 230] width 227 height 19
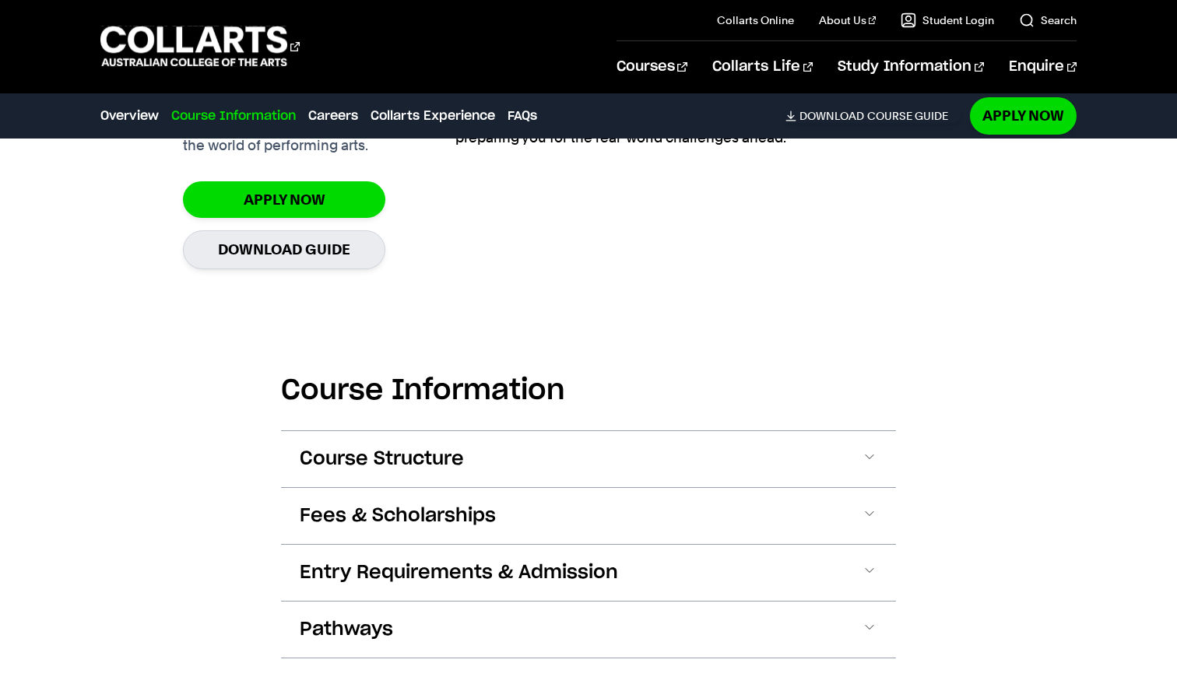
scroll to position [1320, 1]
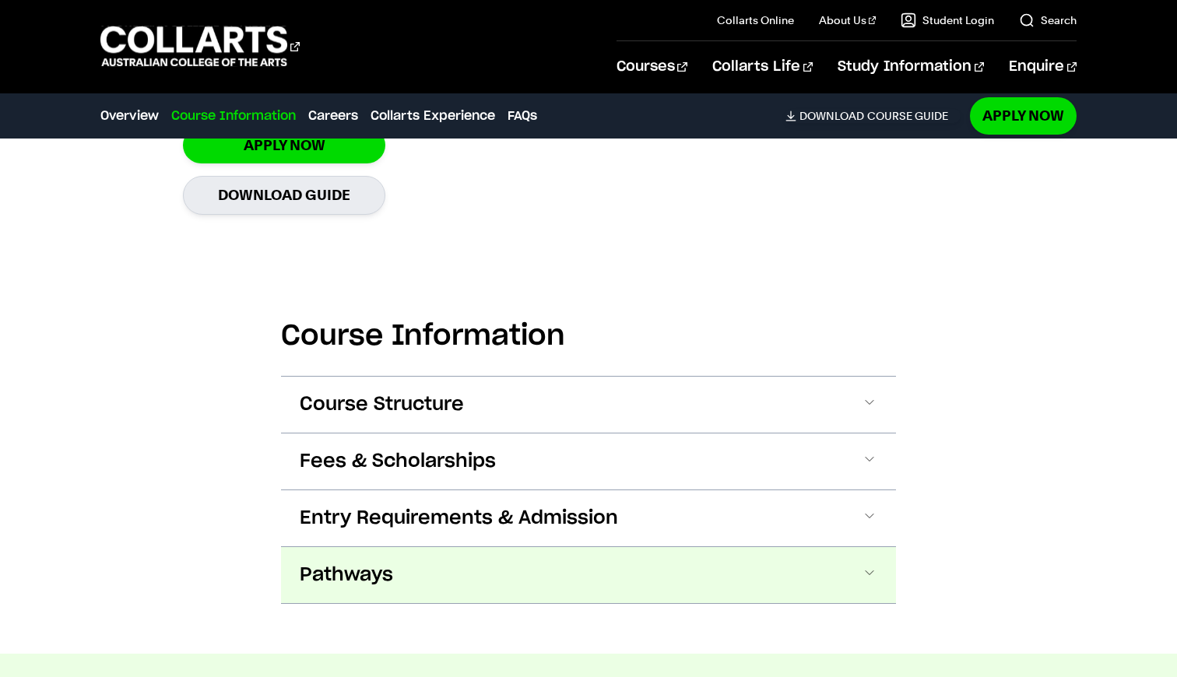
click at [405, 551] on button "Pathways" at bounding box center [588, 575] width 615 height 56
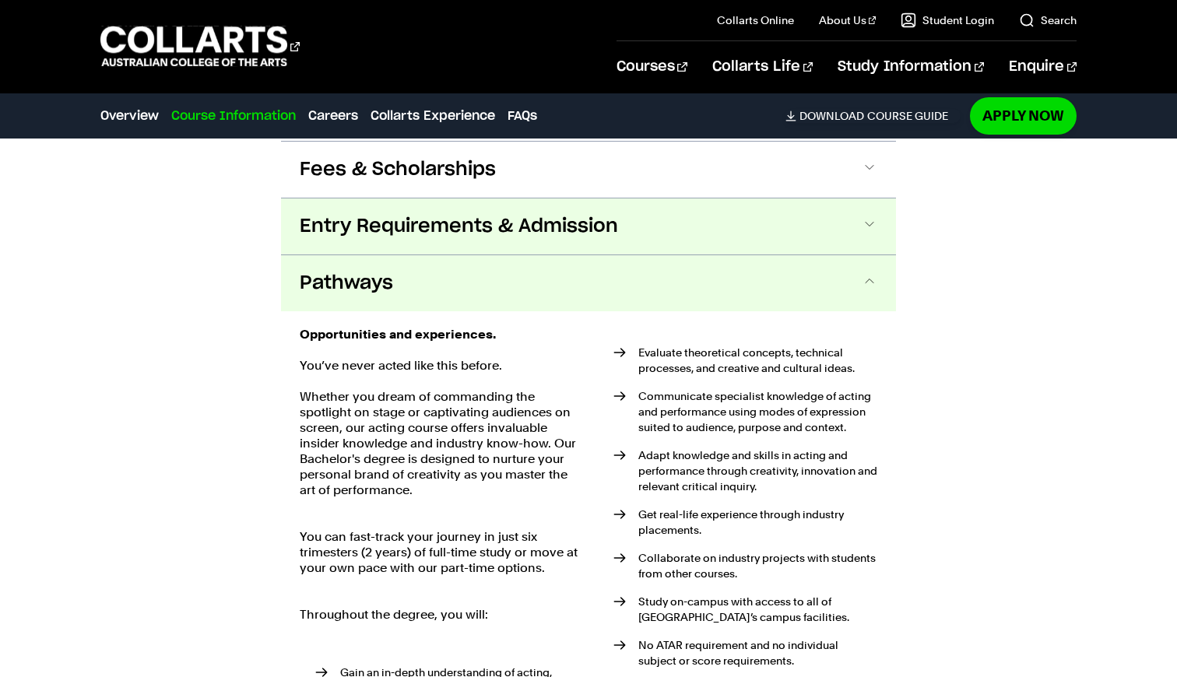
click at [369, 250] on button "Entry Requirements & Admission" at bounding box center [588, 227] width 615 height 56
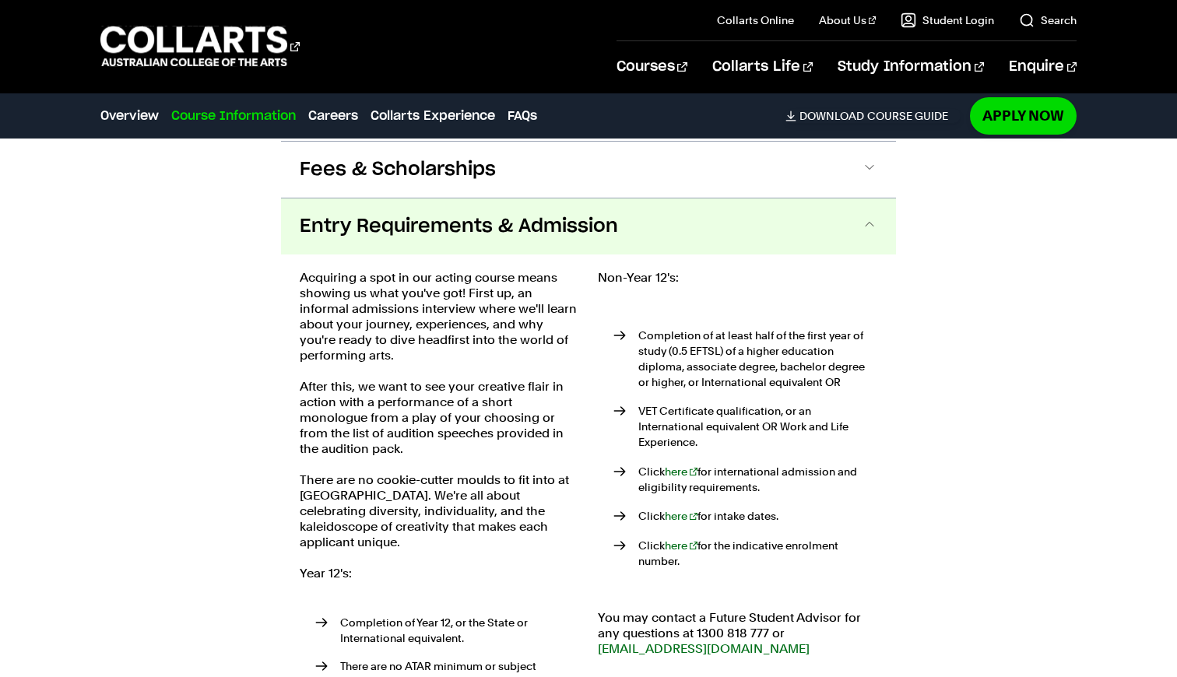
scroll to position [1690, 0]
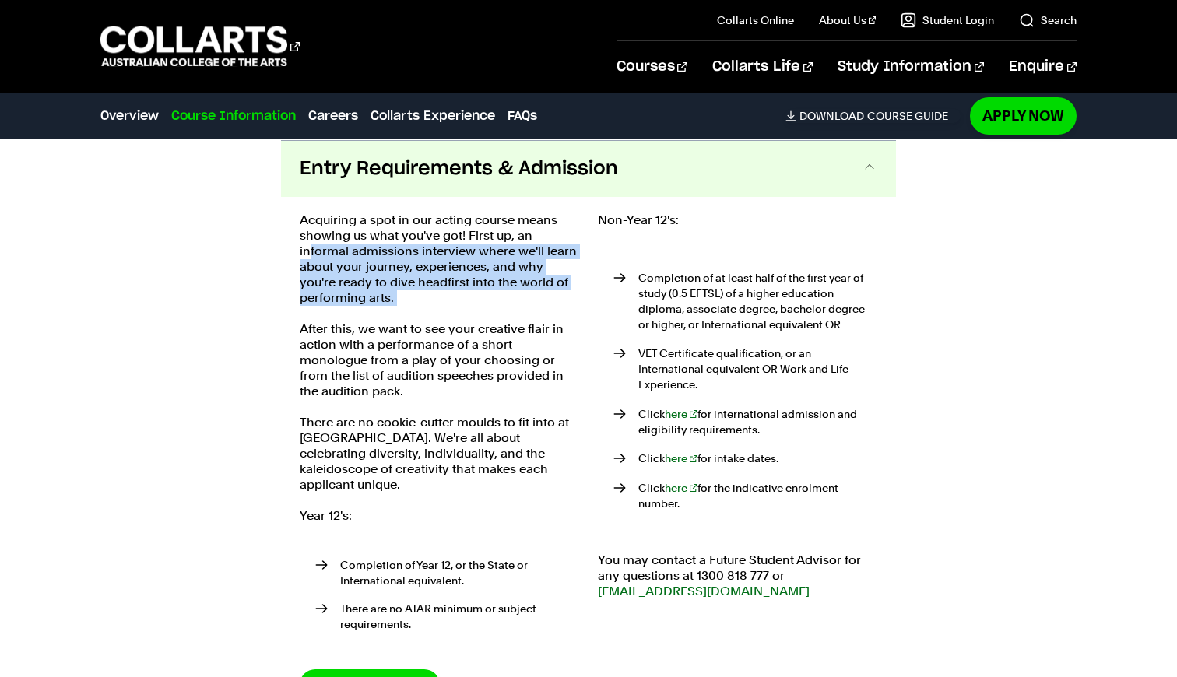
drag, startPoint x: 308, startPoint y: 255, endPoint x: 450, endPoint y: 302, distance: 150.2
click at [449, 303] on p "Acquiring a spot in our acting course means showing us what you've got! First u…" at bounding box center [440, 259] width 280 height 93
click at [450, 302] on p "Acquiring a spot in our acting course means showing us what you've got! First u…" at bounding box center [440, 259] width 280 height 93
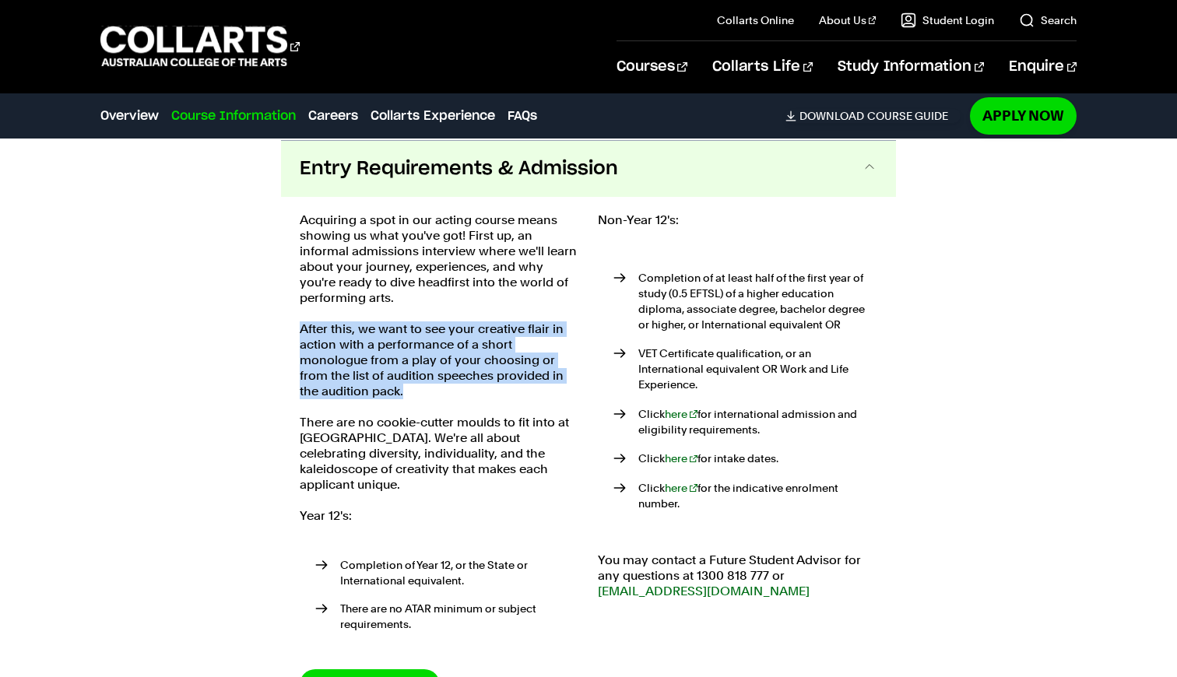
drag, startPoint x: 283, startPoint y: 325, endPoint x: 413, endPoint y: 386, distance: 142.8
click at [413, 386] on div "Acquiring a spot in our acting course means showing us what you've got! First u…" at bounding box center [588, 456] width 615 height 519
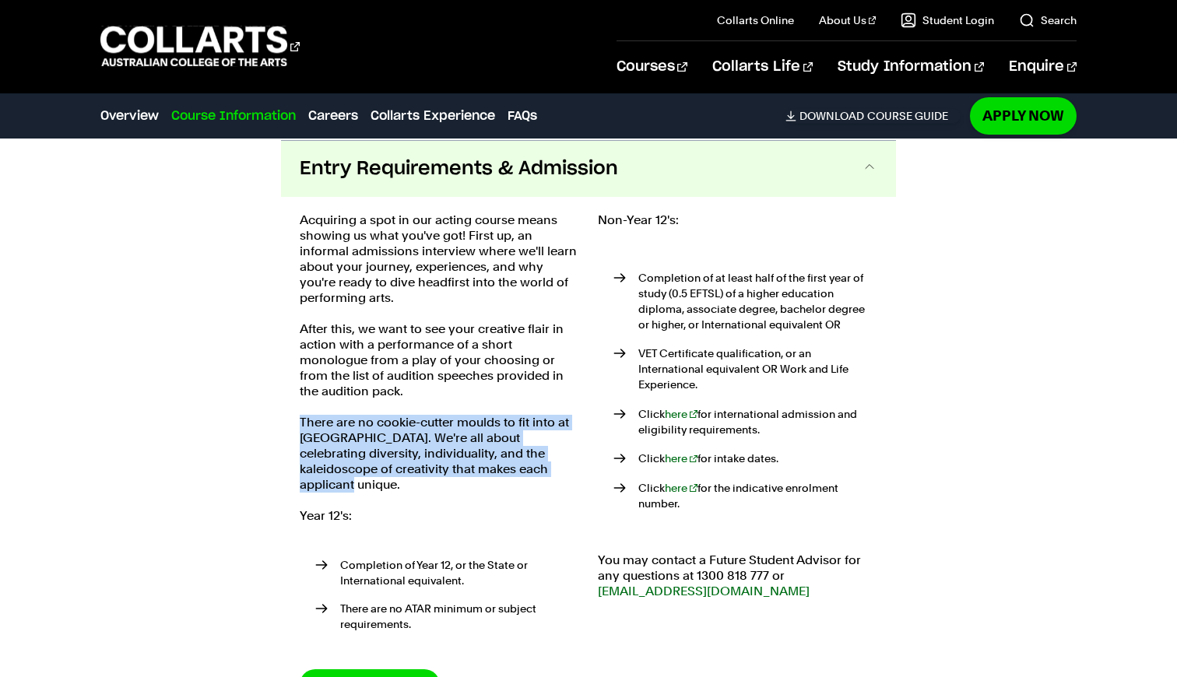
drag, startPoint x: 300, startPoint y: 419, endPoint x: 516, endPoint y: 473, distance: 223.2
click at [515, 473] on p "There are no cookie-cutter moulds to fit into at [GEOGRAPHIC_DATA]. We're all a…" at bounding box center [440, 454] width 280 height 78
click at [516, 473] on p "There are no cookie-cutter moulds to fit into at [GEOGRAPHIC_DATA]. We're all a…" at bounding box center [440, 454] width 280 height 78
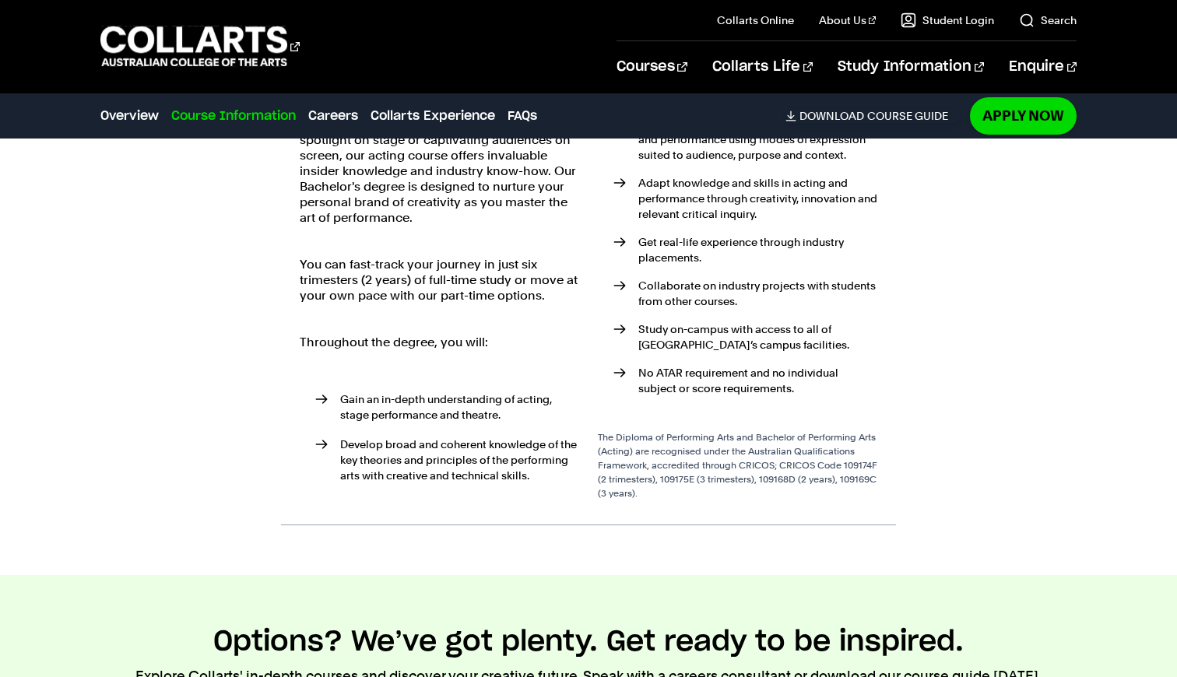
scroll to position [2424, 0]
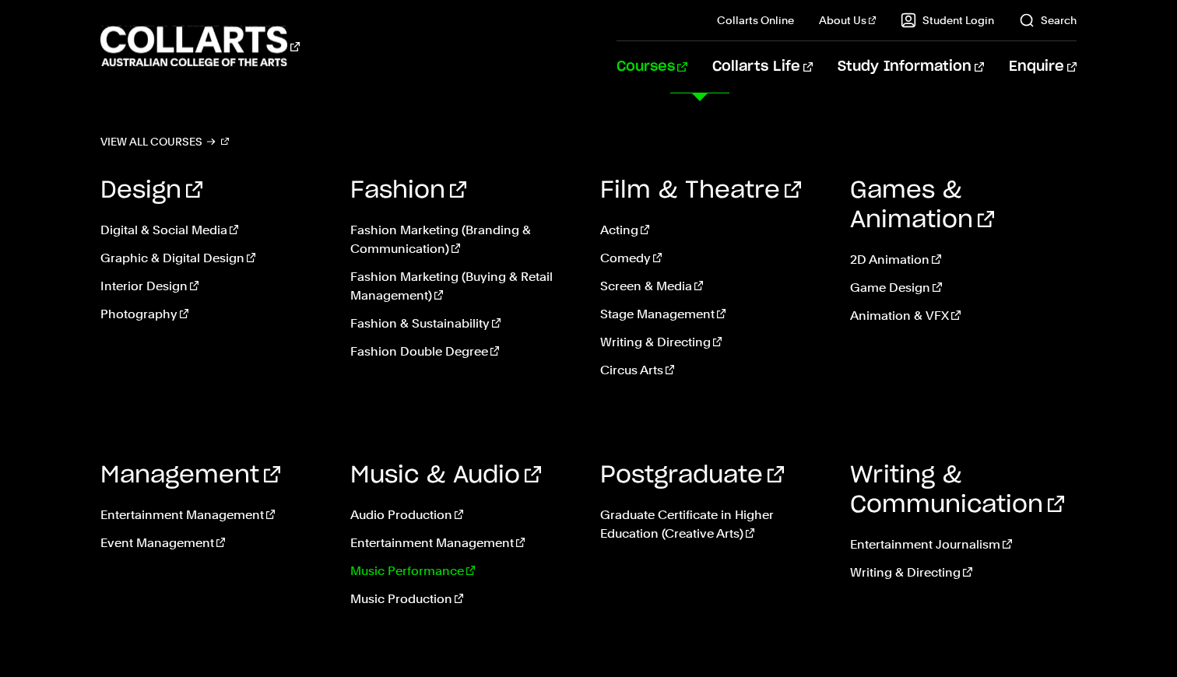
click at [367, 567] on link "Music Performance" at bounding box center [463, 571] width 227 height 19
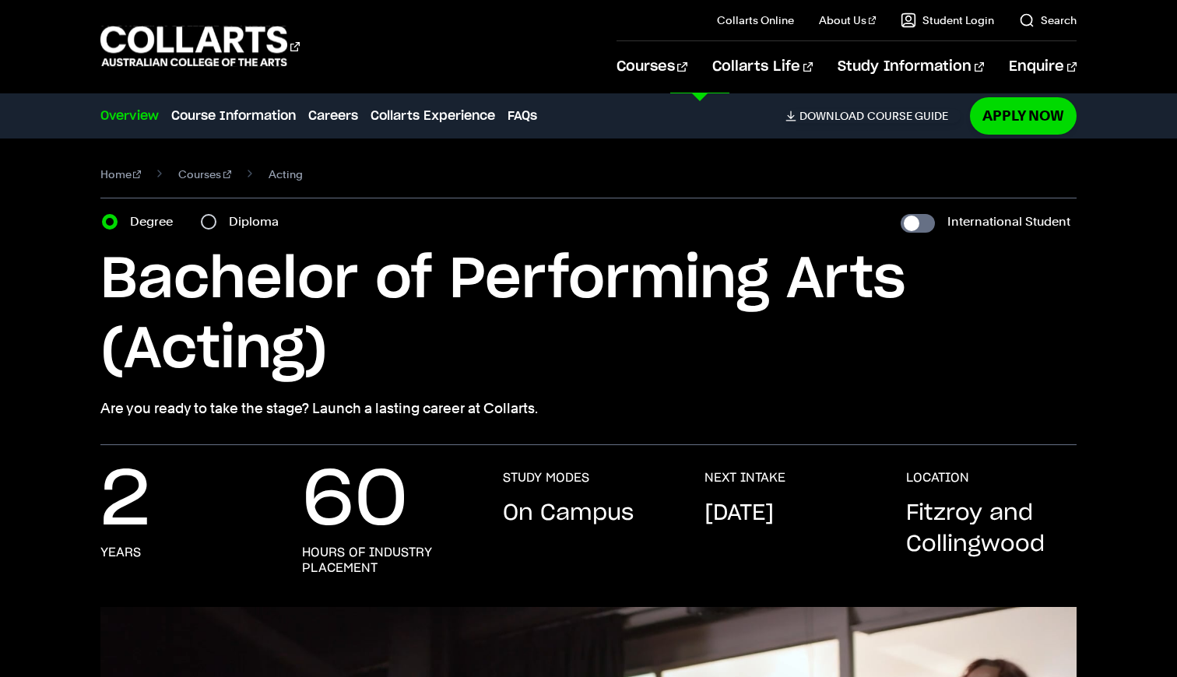
scroll to position [0, 0]
click at [215, 210] on section "Home Courses Acting Course variant Degree Diploma International Student Bachelo…" at bounding box center [588, 292] width 977 height 307
click at [214, 220] on input "Diploma" at bounding box center [209, 222] width 16 height 16
radio input "true"
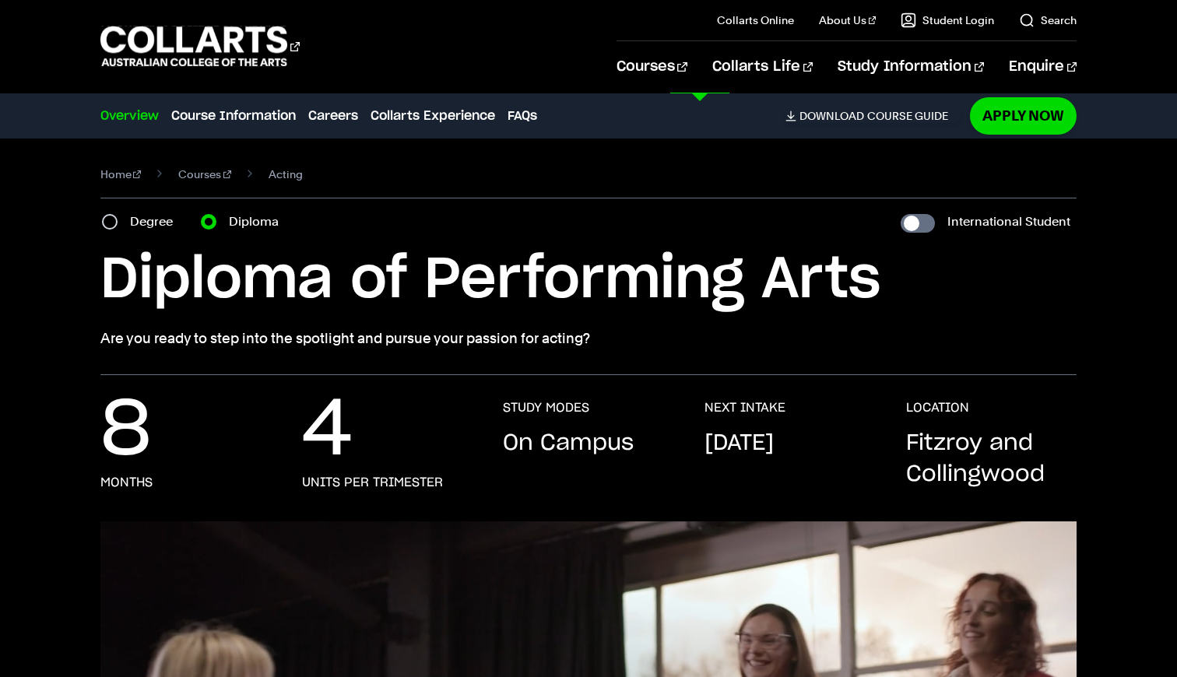
drag, startPoint x: 107, startPoint y: 223, endPoint x: 139, endPoint y: 304, distance: 87.8
click at [139, 305] on section "Home Courses Acting Course variant Degree Diploma International Student Bachelo…" at bounding box center [588, 257] width 977 height 237
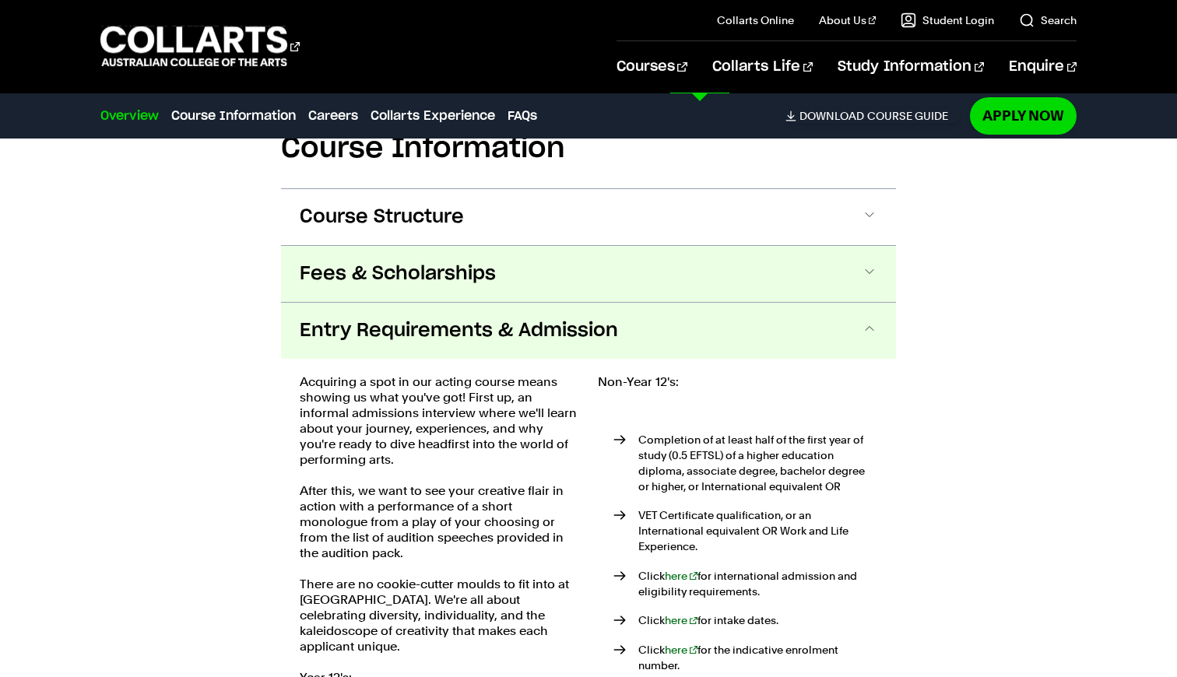
click at [0, 0] on button "Fees & Scholarships" at bounding box center [0, 0] width 0 height 0
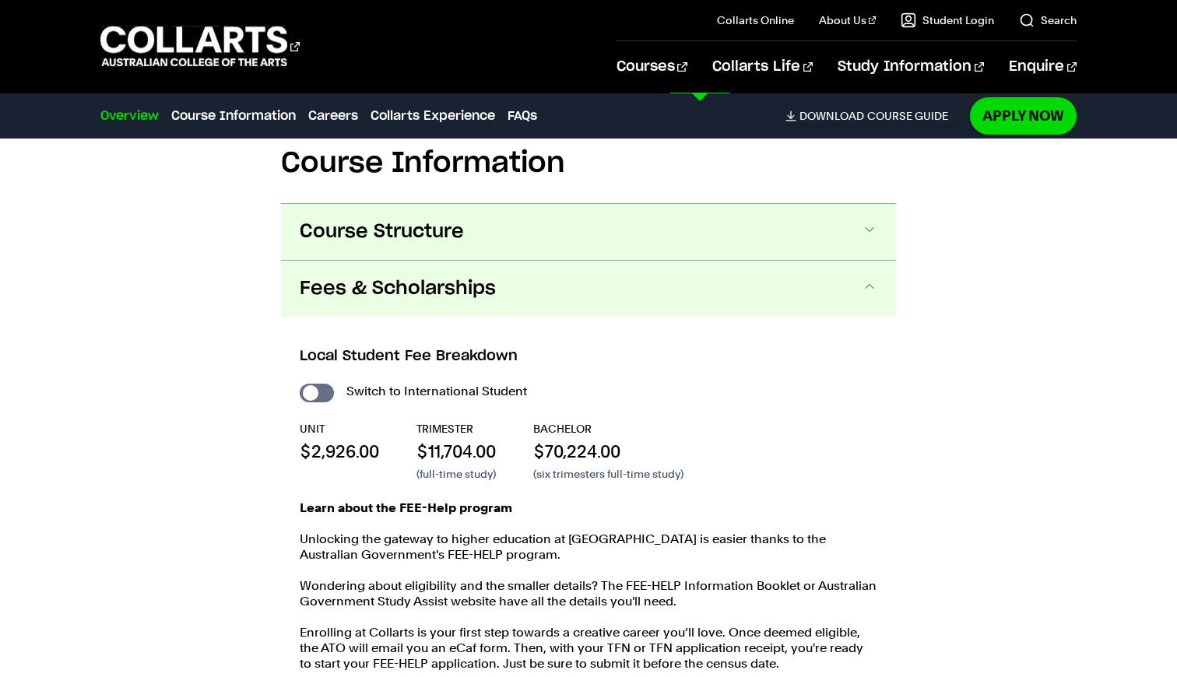
click at [0, 0] on span "Course Structure" at bounding box center [0, 0] width 0 height 0
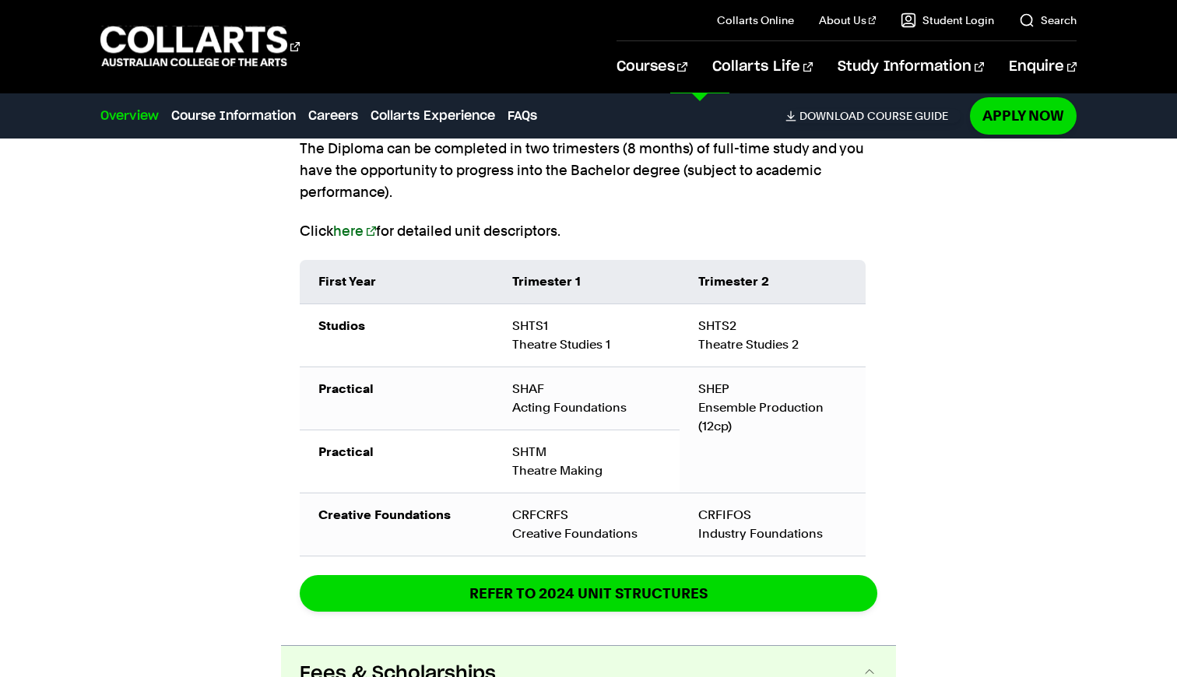
scroll to position [1585, 0]
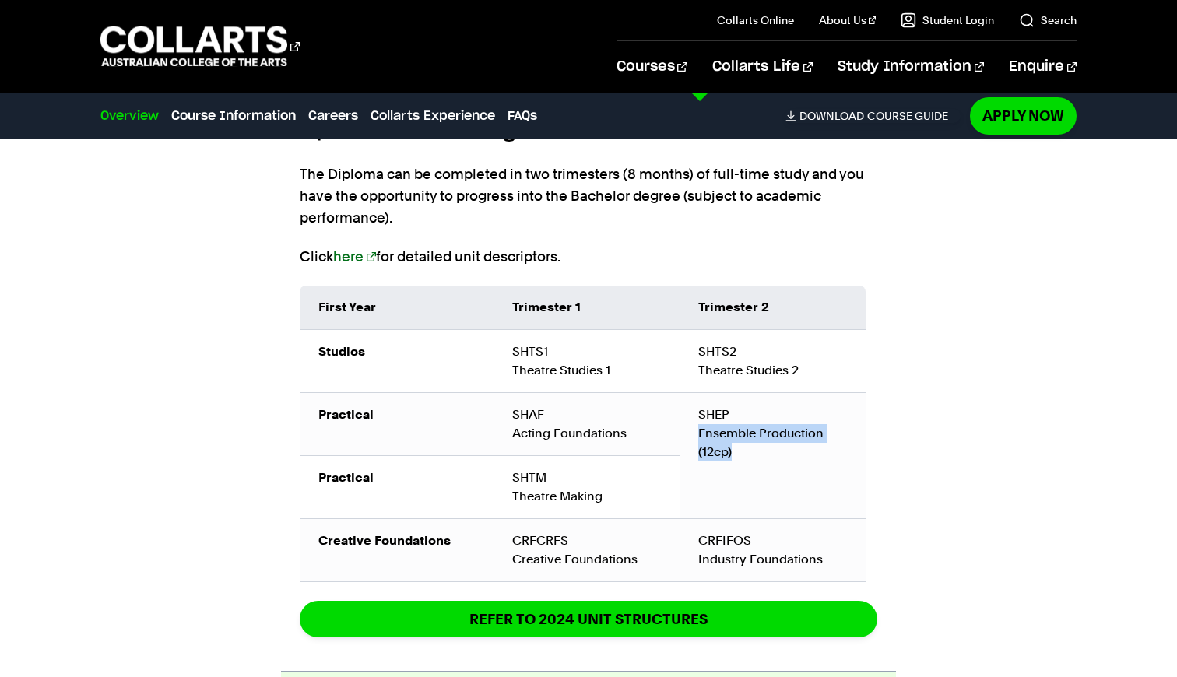
drag, startPoint x: 702, startPoint y: 427, endPoint x: 751, endPoint y: 479, distance: 71.0
click at [751, 480] on td "SHEP Ensemble Production (12cp)" at bounding box center [773, 455] width 186 height 126
click at [751, 479] on td "SHEP Ensemble Production (12cp)" at bounding box center [773, 455] width 186 height 126
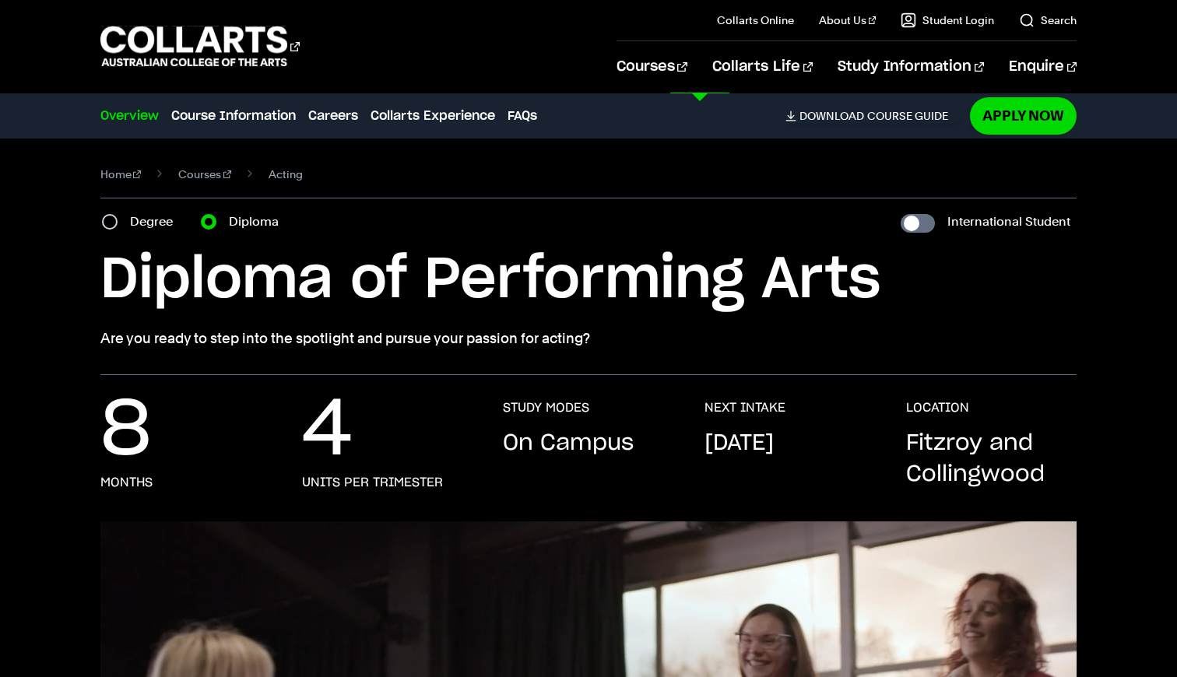
scroll to position [0, 0]
click at [111, 217] on input "Degree" at bounding box center [110, 222] width 16 height 16
radio input "true"
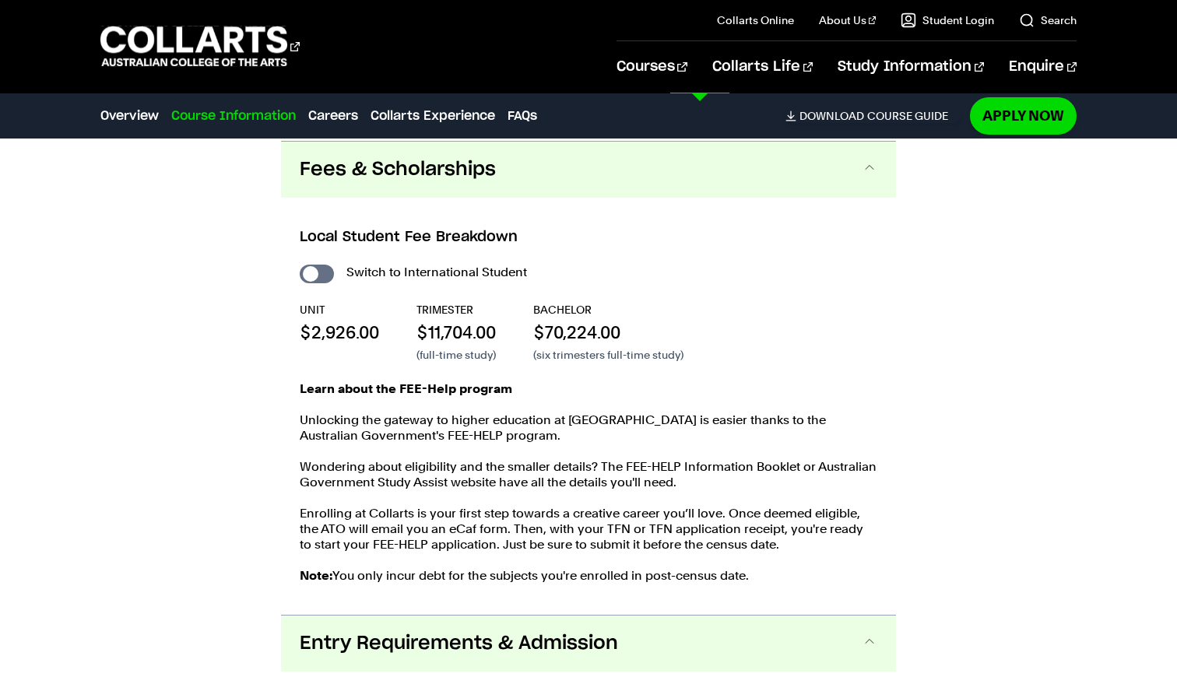
scroll to position [2672, 0]
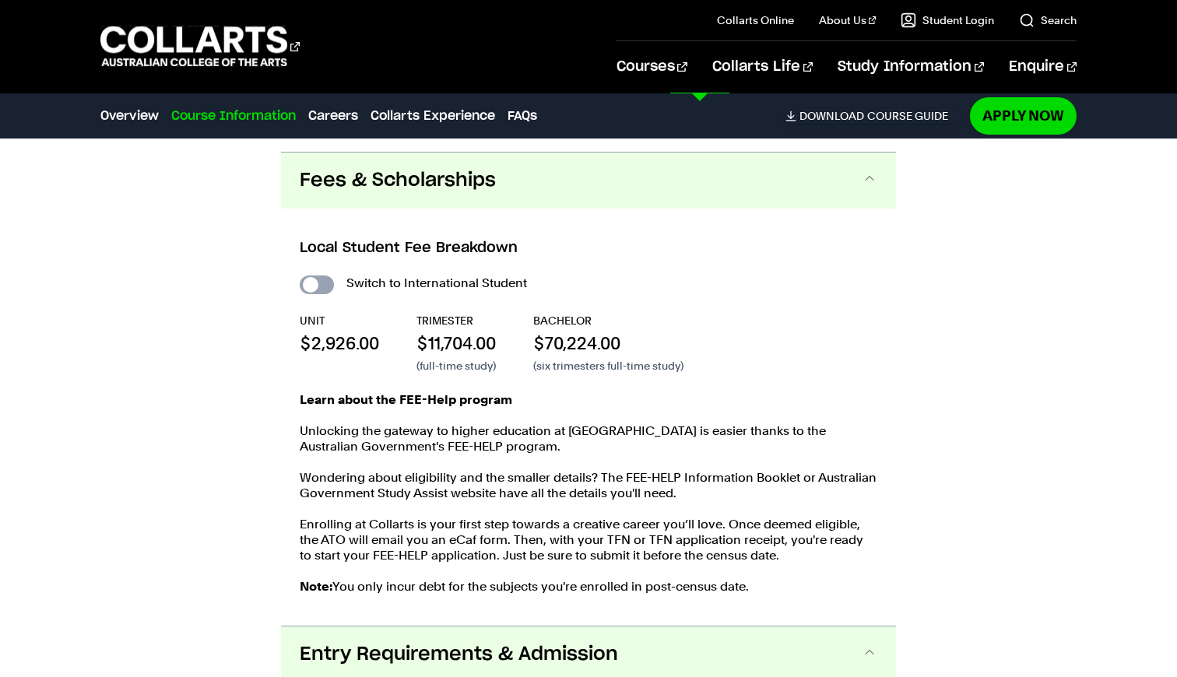
click at [308, 287] on input "International Student" at bounding box center [317, 285] width 34 height 19
checkbox input "true"
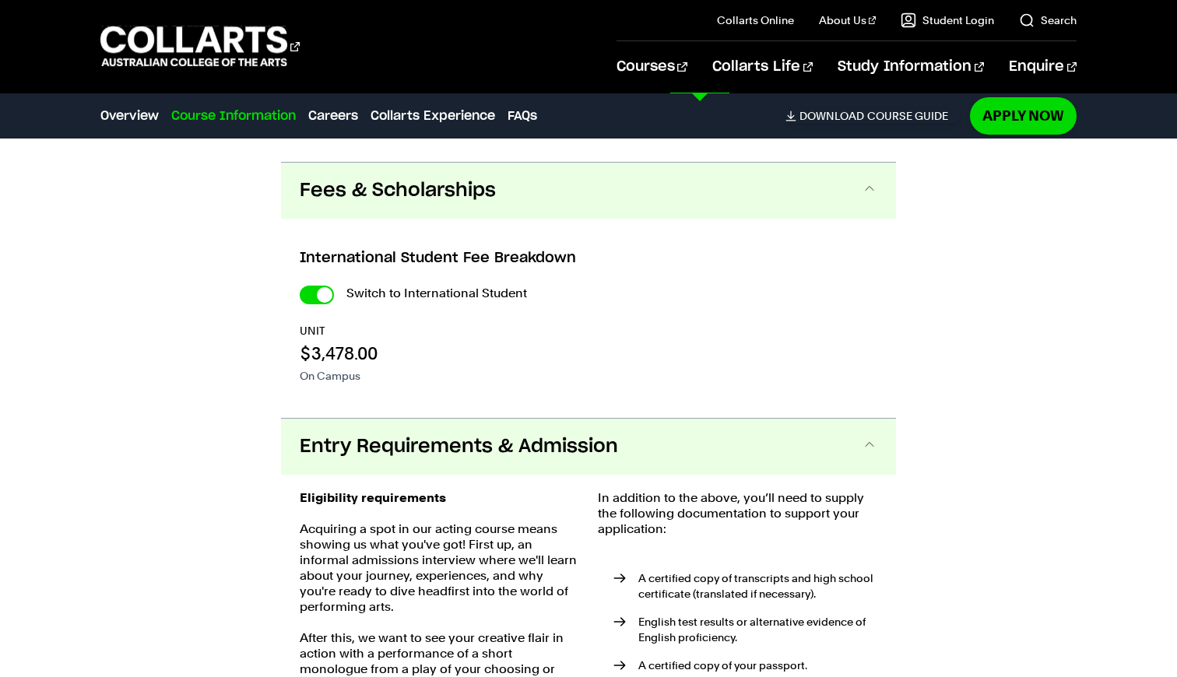
scroll to position [2922, 0]
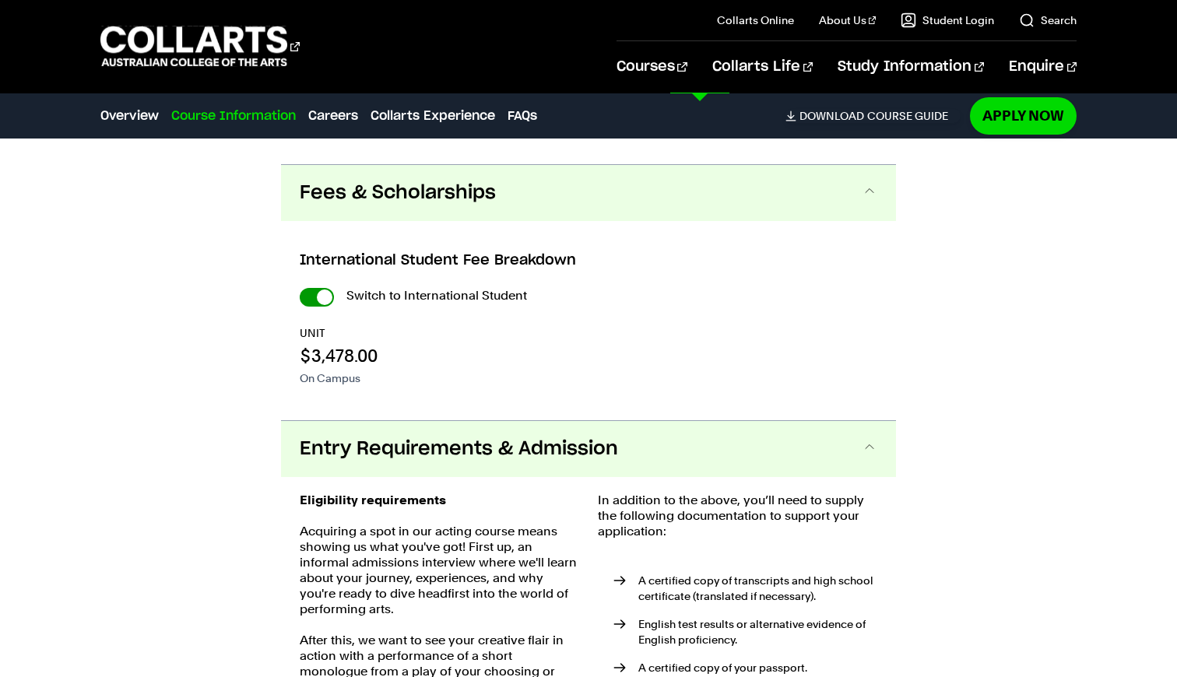
click at [0, 0] on input "International Student" at bounding box center [0, 0] width 0 height 0
checkbox input "false"
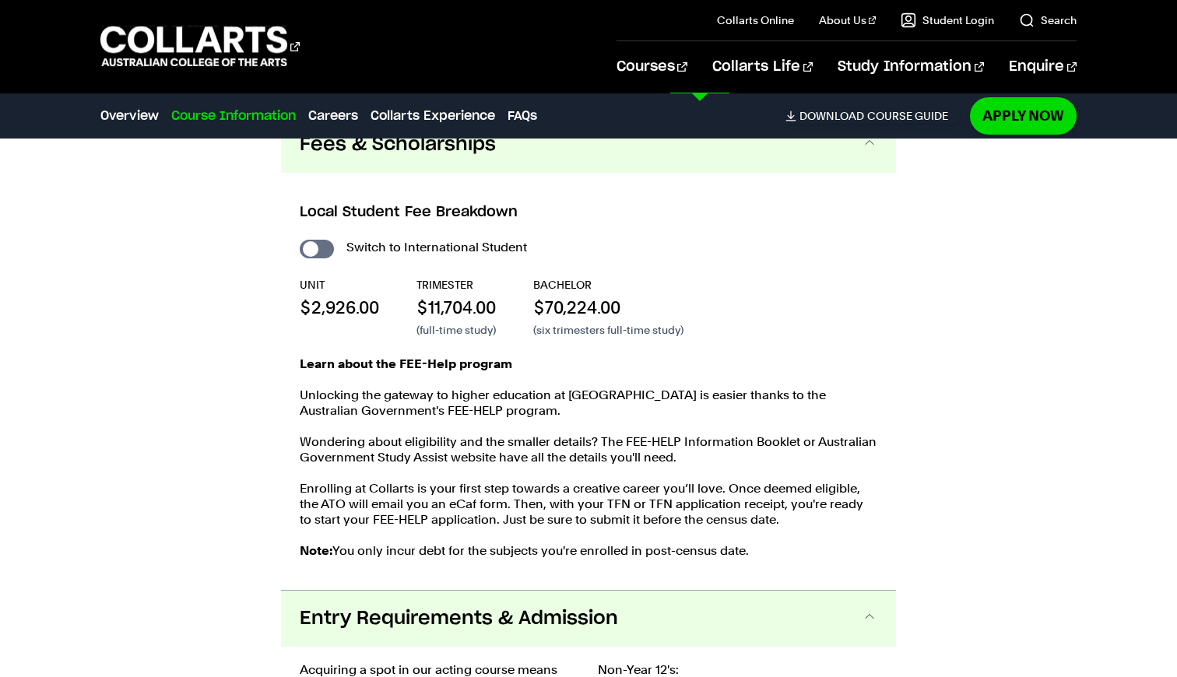
scroll to position [2709, 0]
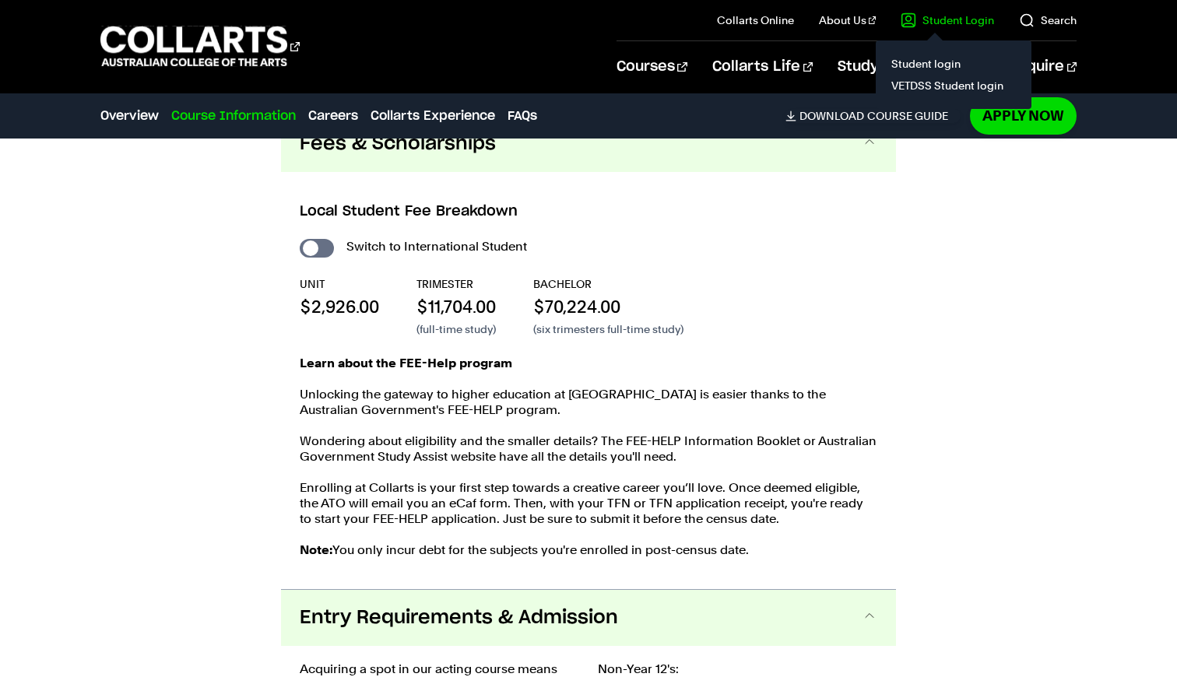
click at [911, 10] on il "Student Login Student login VETDSS Student login" at bounding box center [935, 20] width 118 height 40
click at [917, 65] on link "Student login" at bounding box center [953, 64] width 131 height 22
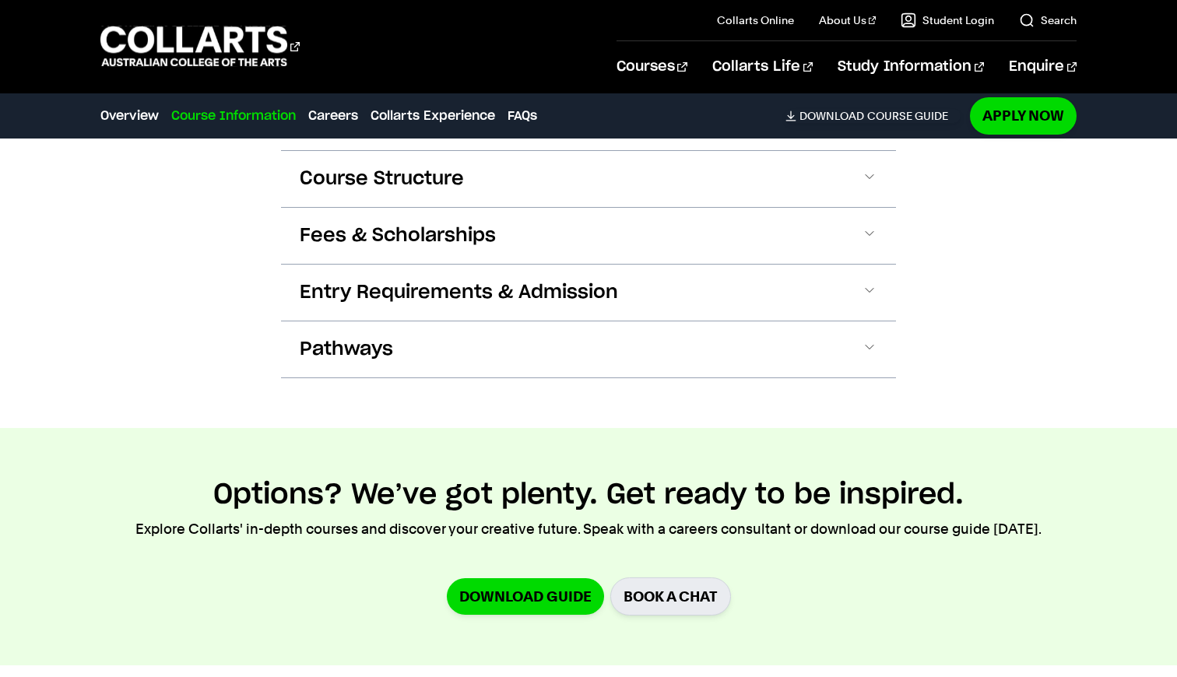
scroll to position [1555, 0]
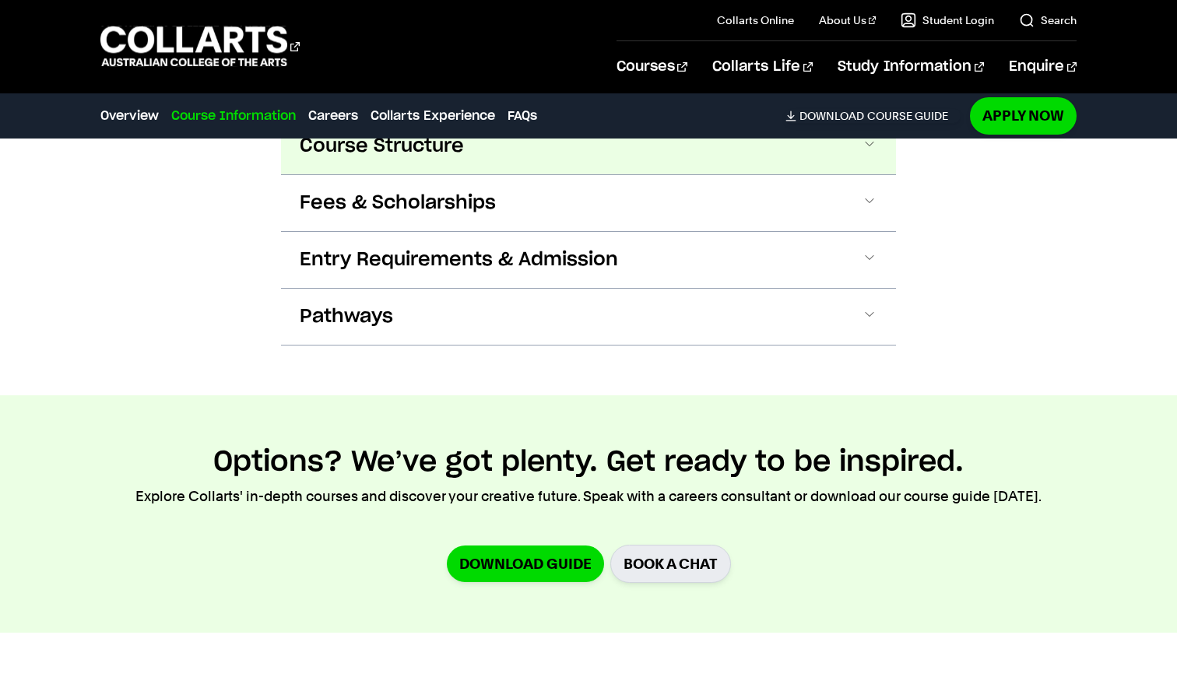
click at [322, 157] on span "Course Structure" at bounding box center [382, 146] width 164 height 25
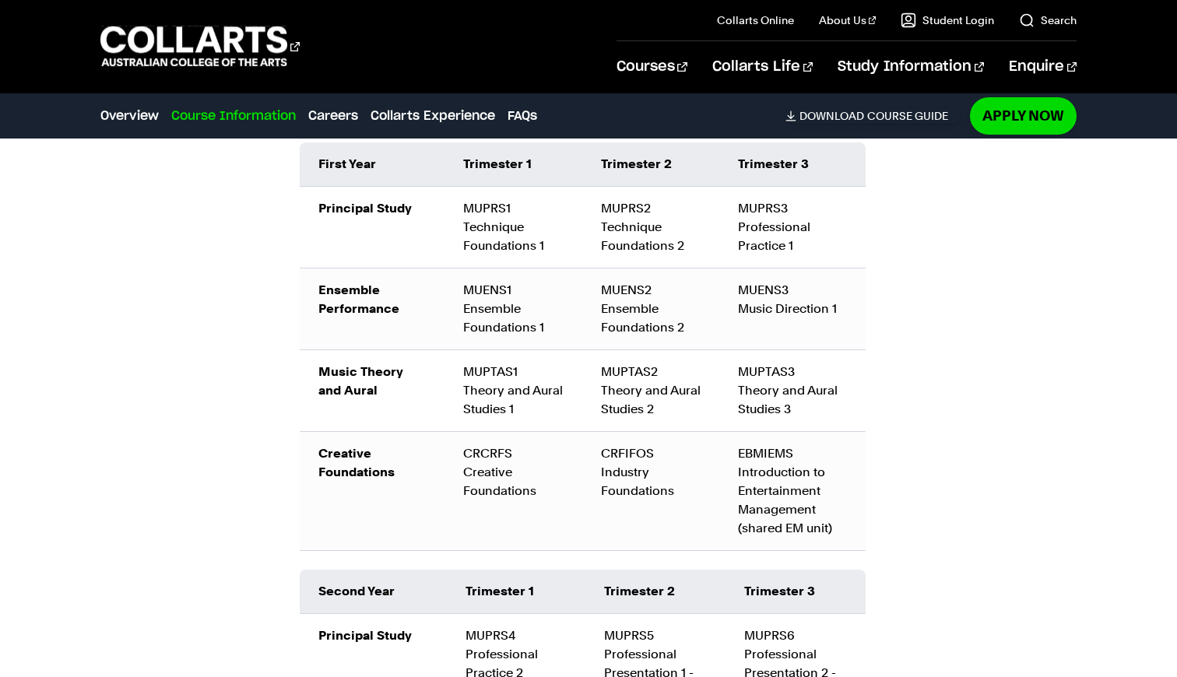
scroll to position [1745, 0]
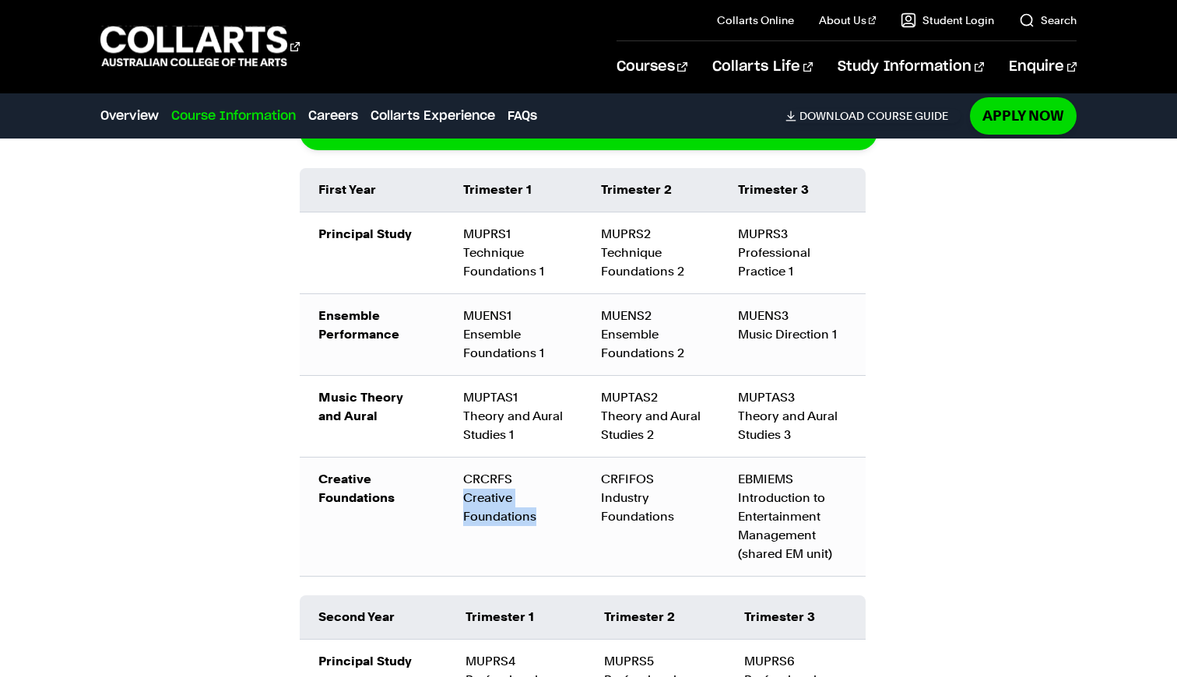
drag, startPoint x: 465, startPoint y: 495, endPoint x: 543, endPoint y: 515, distance: 80.5
click at [543, 515] on td "CRCRFS Creative Foundations" at bounding box center [513, 516] width 137 height 119
drag, startPoint x: 599, startPoint y: 498, endPoint x: 675, endPoint y: 530, distance: 83.0
click at [675, 530] on td "CRFIFOS Industry Foundations" at bounding box center [650, 516] width 137 height 119
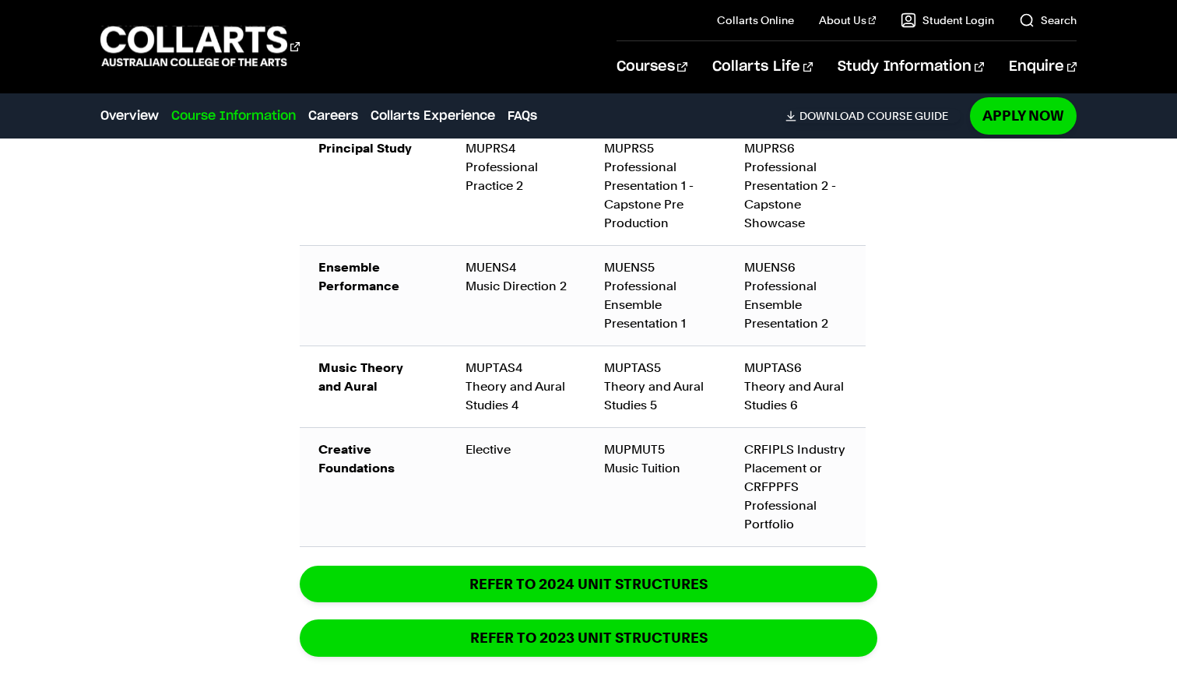
scroll to position [2265, 1]
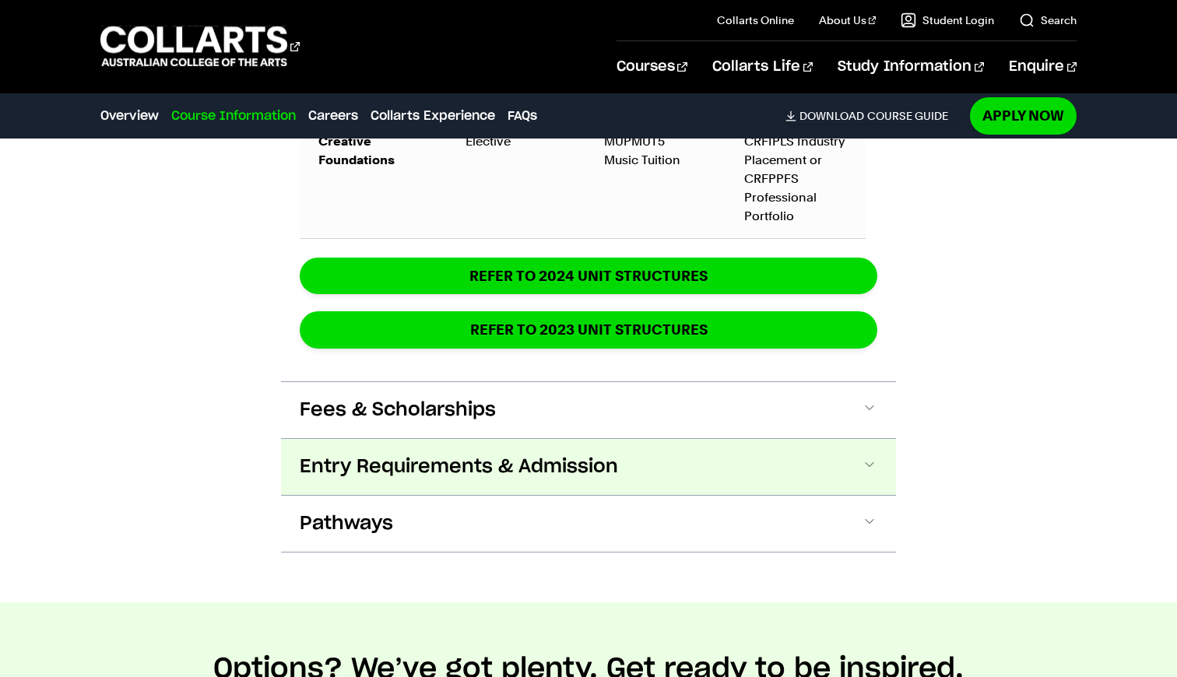
click at [605, 479] on span "Entry Requirements & Admission" at bounding box center [459, 467] width 318 height 25
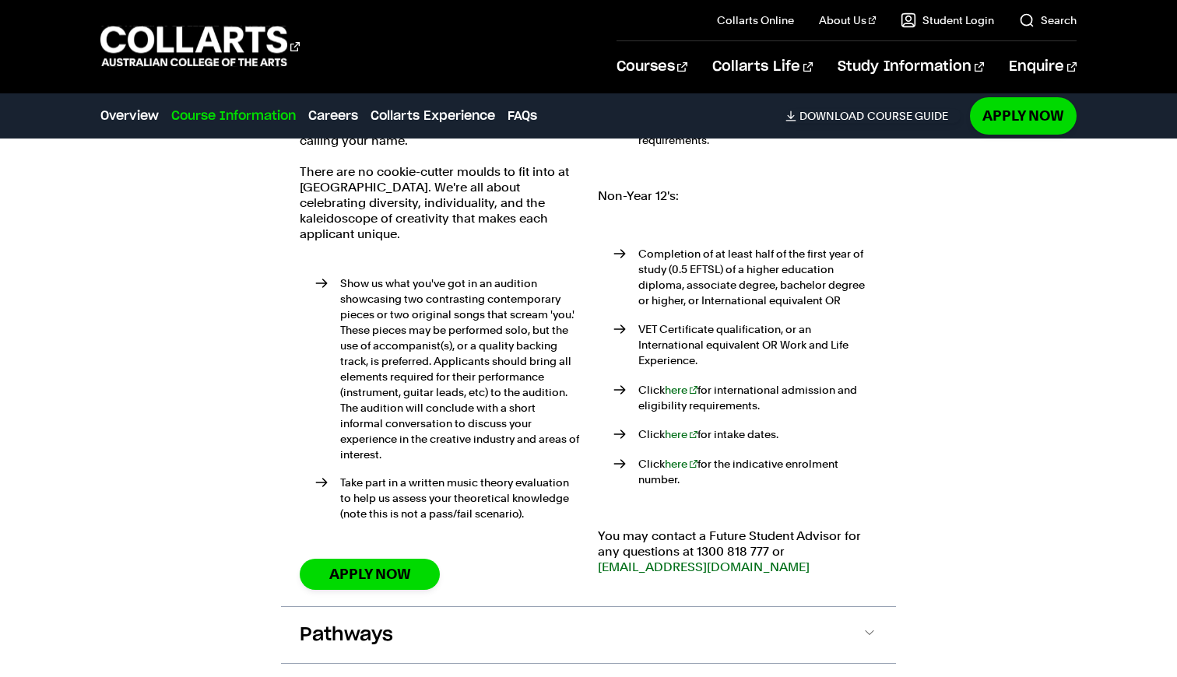
scroll to position [3053, 0]
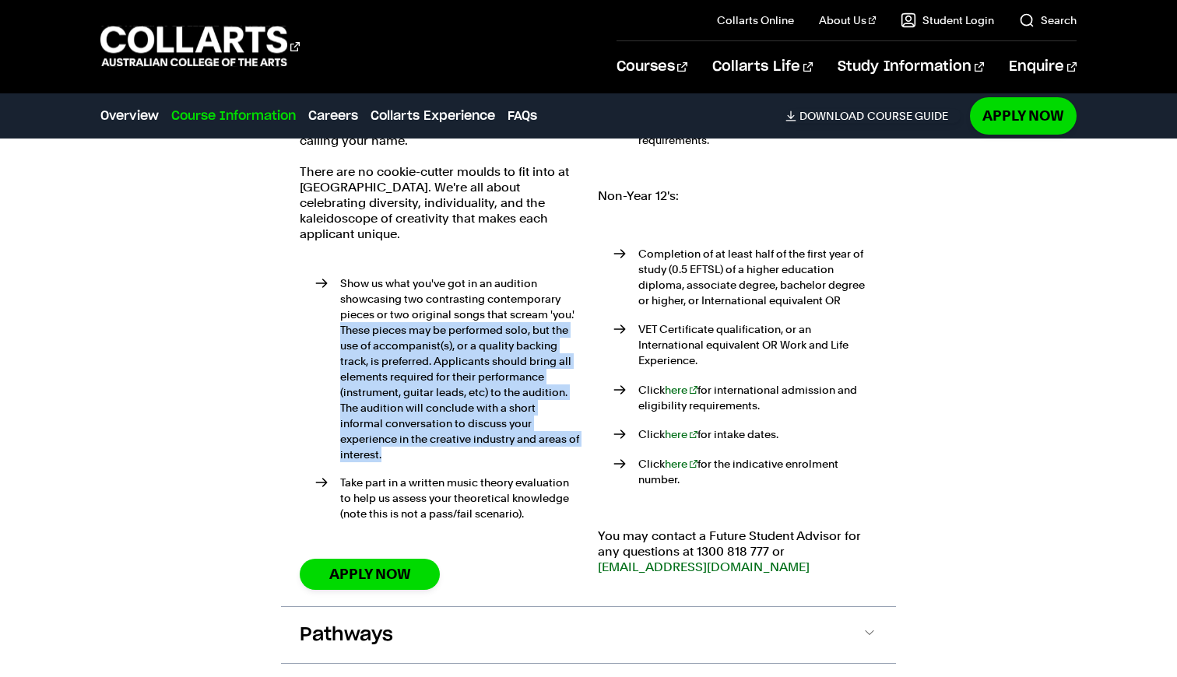
drag, startPoint x: 342, startPoint y: 306, endPoint x: 453, endPoint y: 445, distance: 178.4
click at [439, 443] on li "Show us what you've got in an audition showcasing two contrasting contemporary …" at bounding box center [447, 369] width 264 height 187
click at [453, 445] on li "Show us what you've got in an audition showcasing two contrasting contemporary …" at bounding box center [447, 369] width 264 height 187
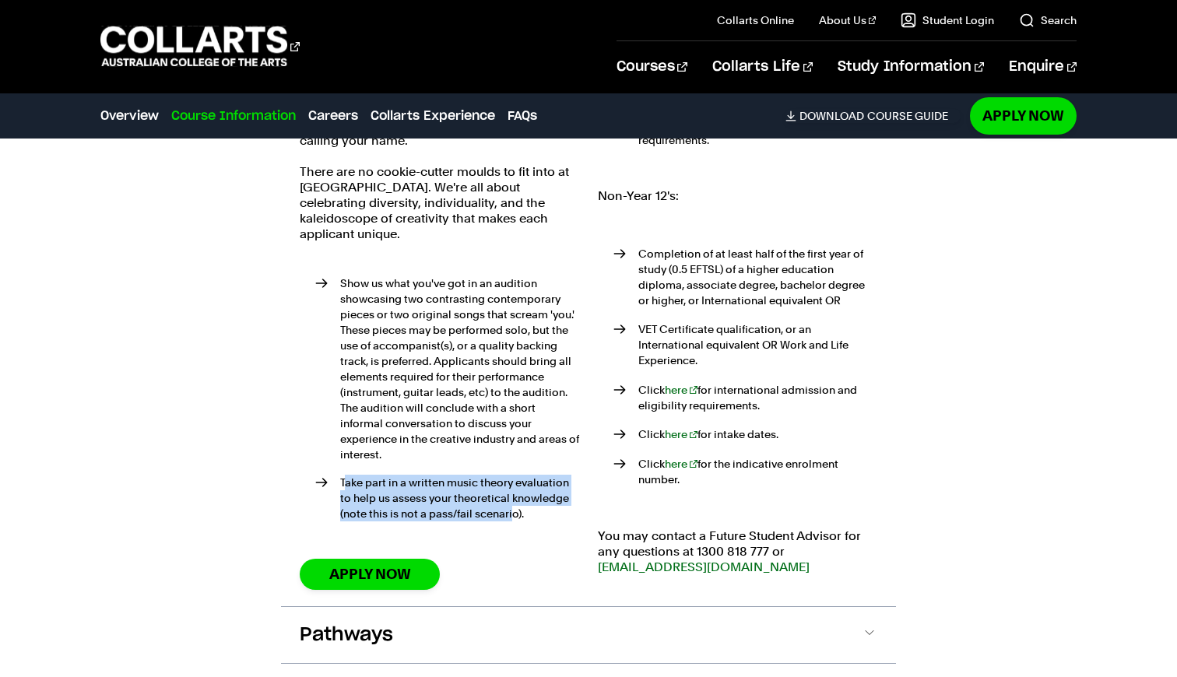
drag, startPoint x: 345, startPoint y: 461, endPoint x: 514, endPoint y: 501, distance: 173.8
click at [514, 499] on li "Take part in a written music theory evaluation to help us assess your theoretic…" at bounding box center [447, 498] width 264 height 47
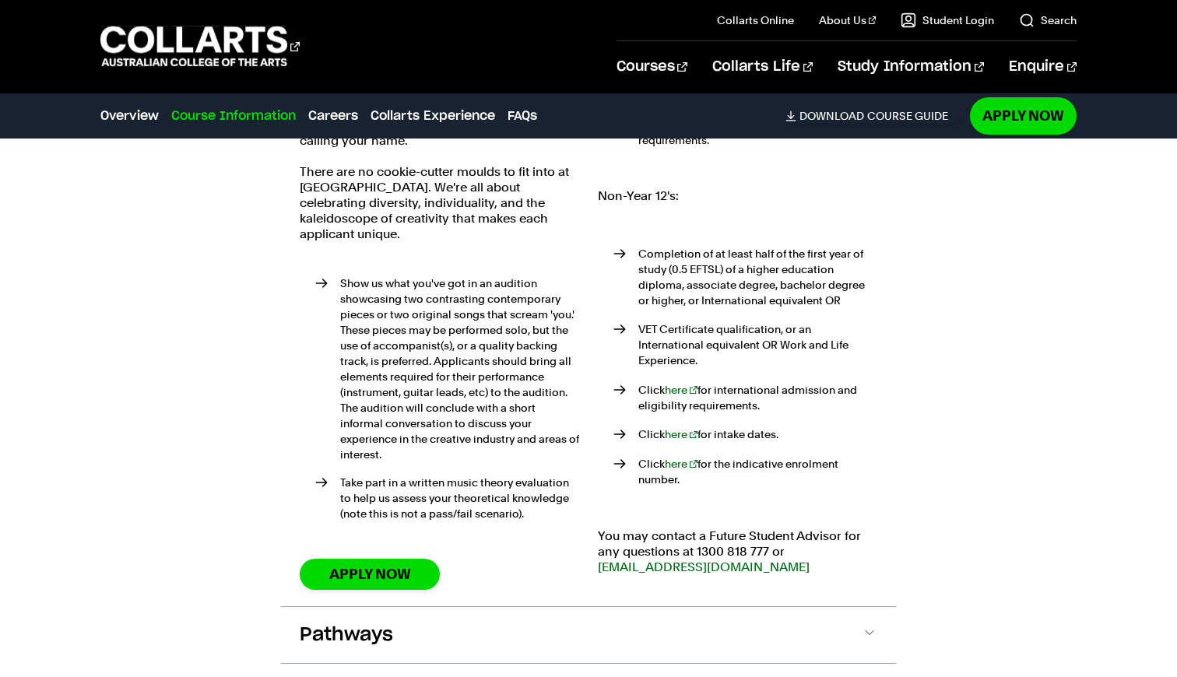
click at [491, 512] on ul "Show us what you've got in an audition showcasing two contrasting contemporary …" at bounding box center [440, 402] width 280 height 289
